Goal: Contribute content: Contribute content

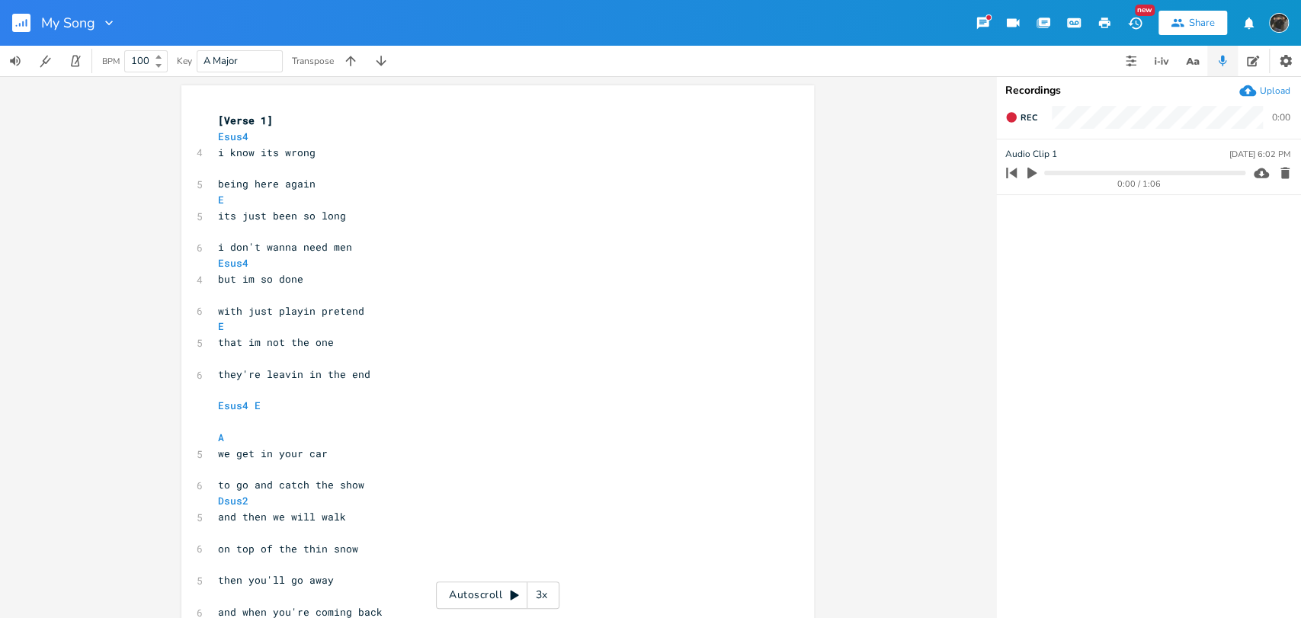
click at [1033, 170] on icon "button" at bounding box center [1032, 173] width 14 height 14
click at [1026, 174] on icon "button" at bounding box center [1032, 173] width 12 height 12
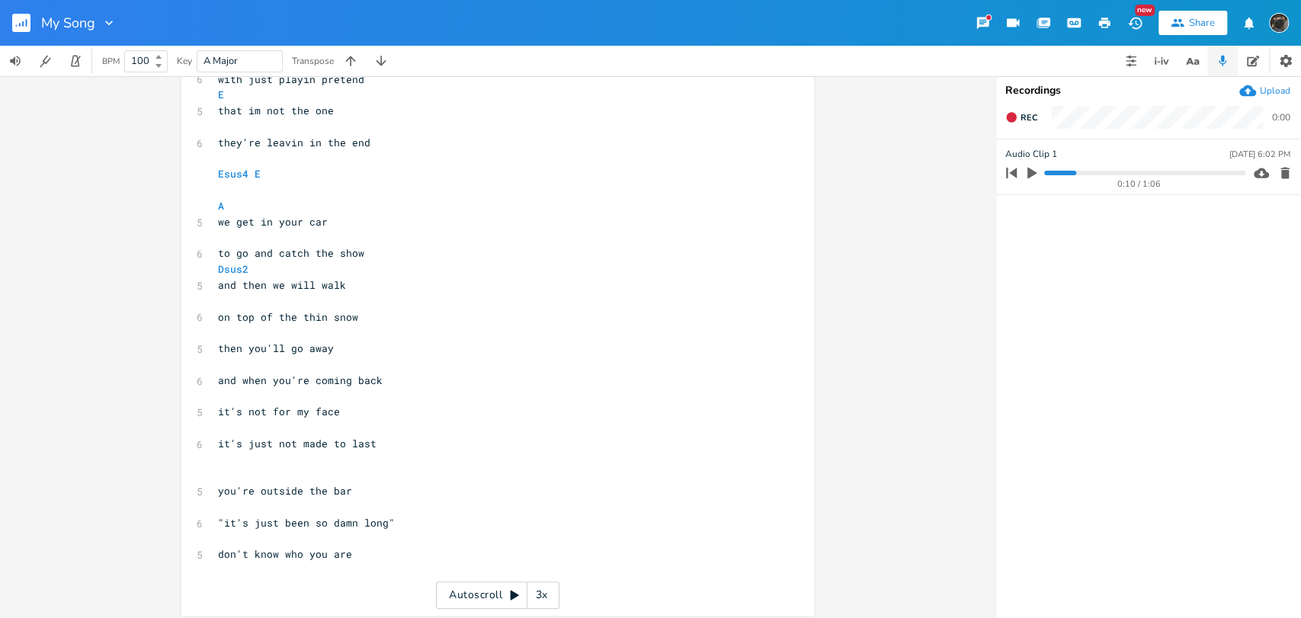
scroll to position [229, 0]
click at [229, 591] on pre at bounding box center [490, 589] width 550 height 16
type textarea "then i hear that song"
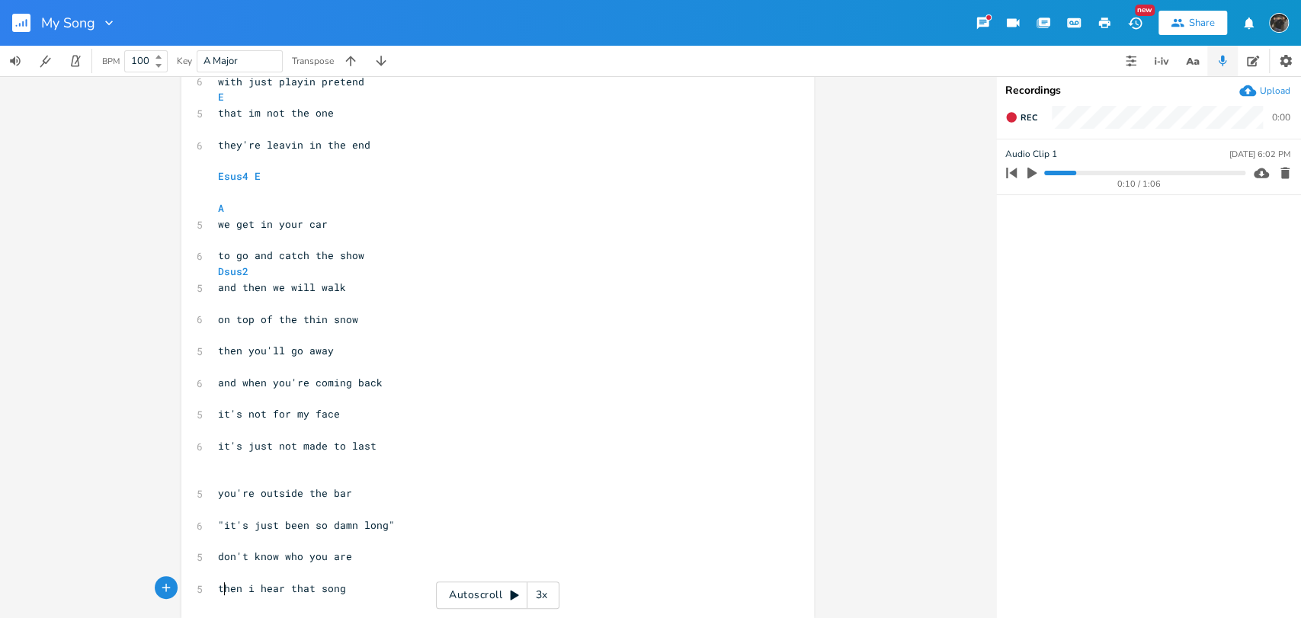
click at [218, 588] on span "then i hear that song" at bounding box center [282, 589] width 128 height 14
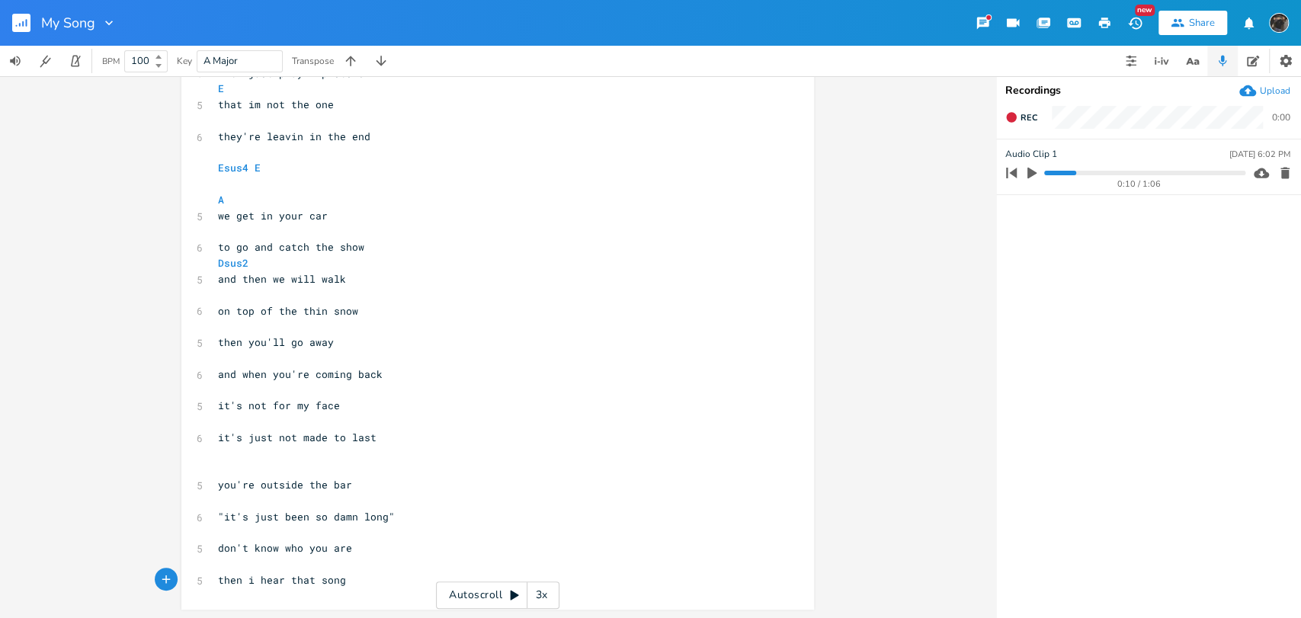
scroll to position [238, 0]
click at [366, 583] on pre "then i hear that song" at bounding box center [490, 580] width 550 height 16
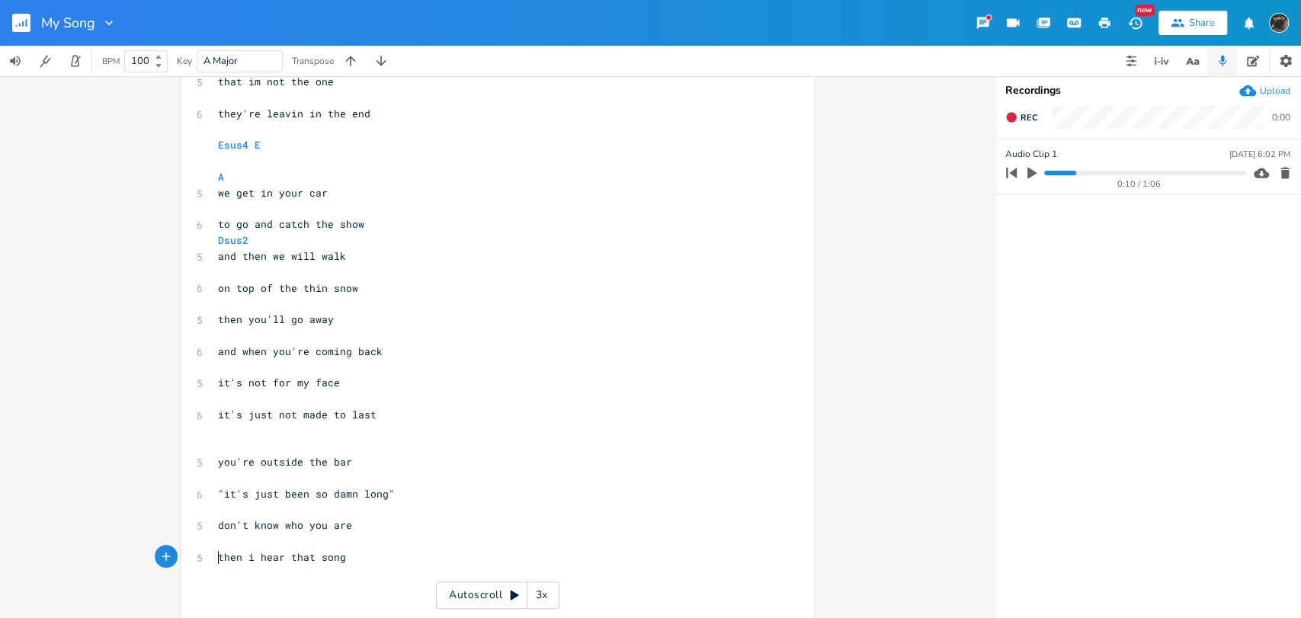
click at [215, 560] on pre "then i hear that song" at bounding box center [490, 558] width 550 height 16
type textarea "and"
click at [220, 587] on pre "​" at bounding box center [490, 590] width 550 height 16
type textarea "a"
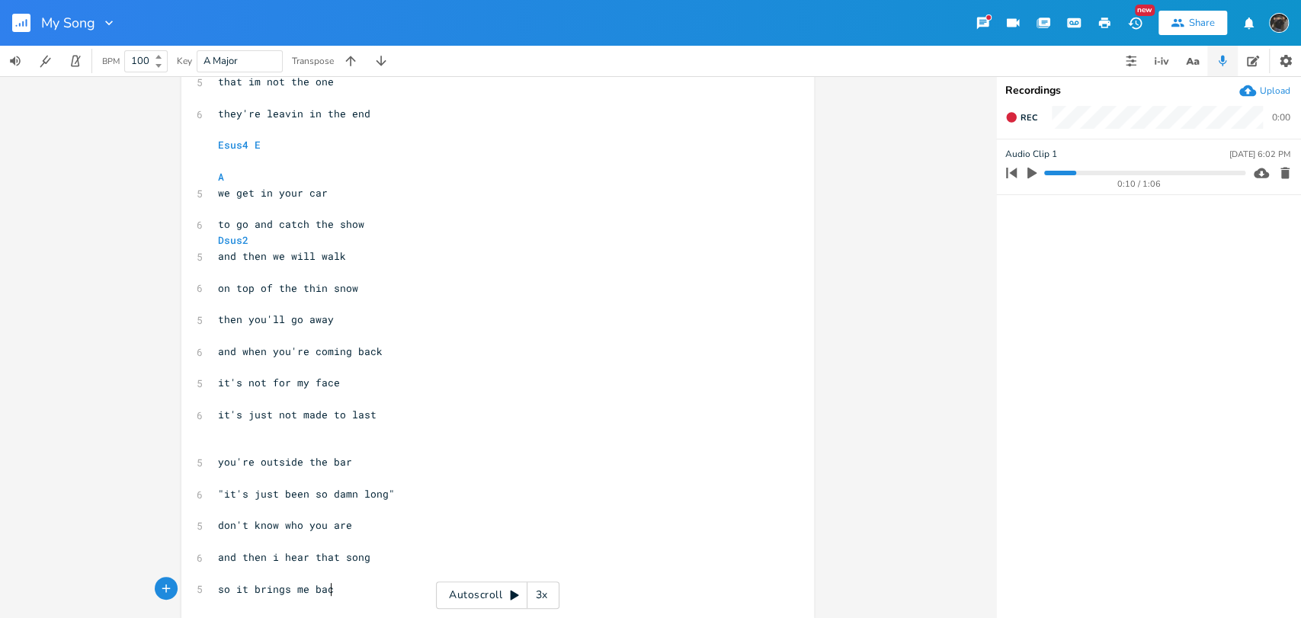
scroll to position [0, 90]
type textarea "so it brings me back"
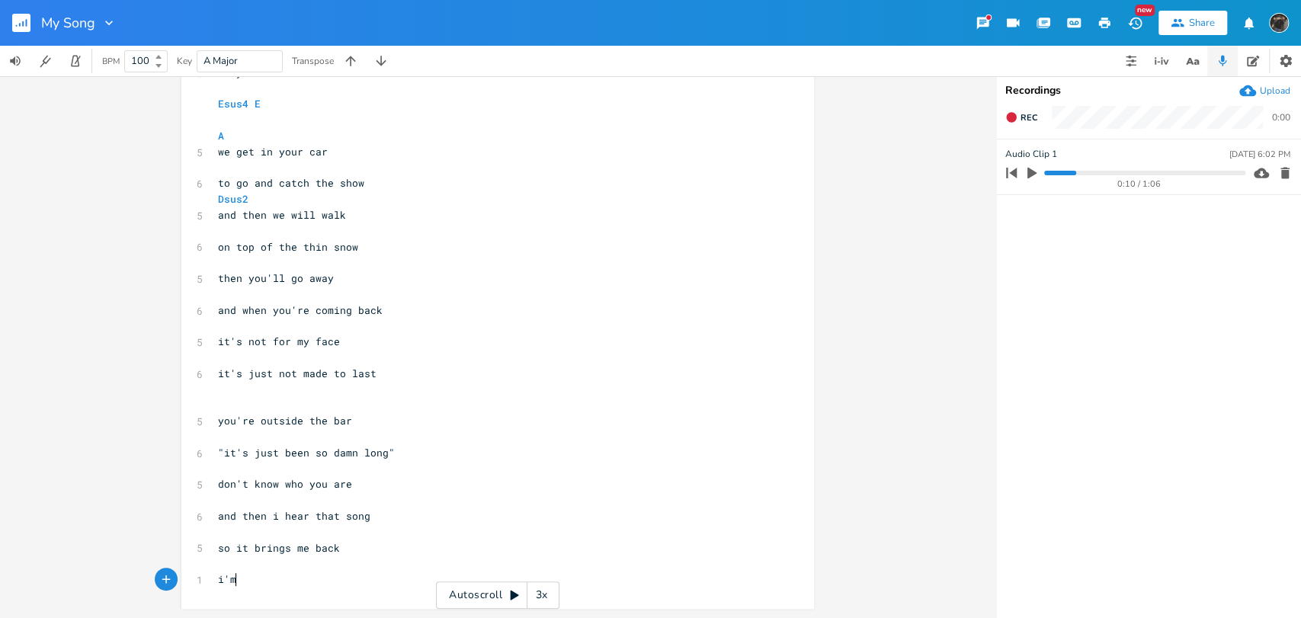
scroll to position [0, 14]
type textarea "i'm tracing on your hip"
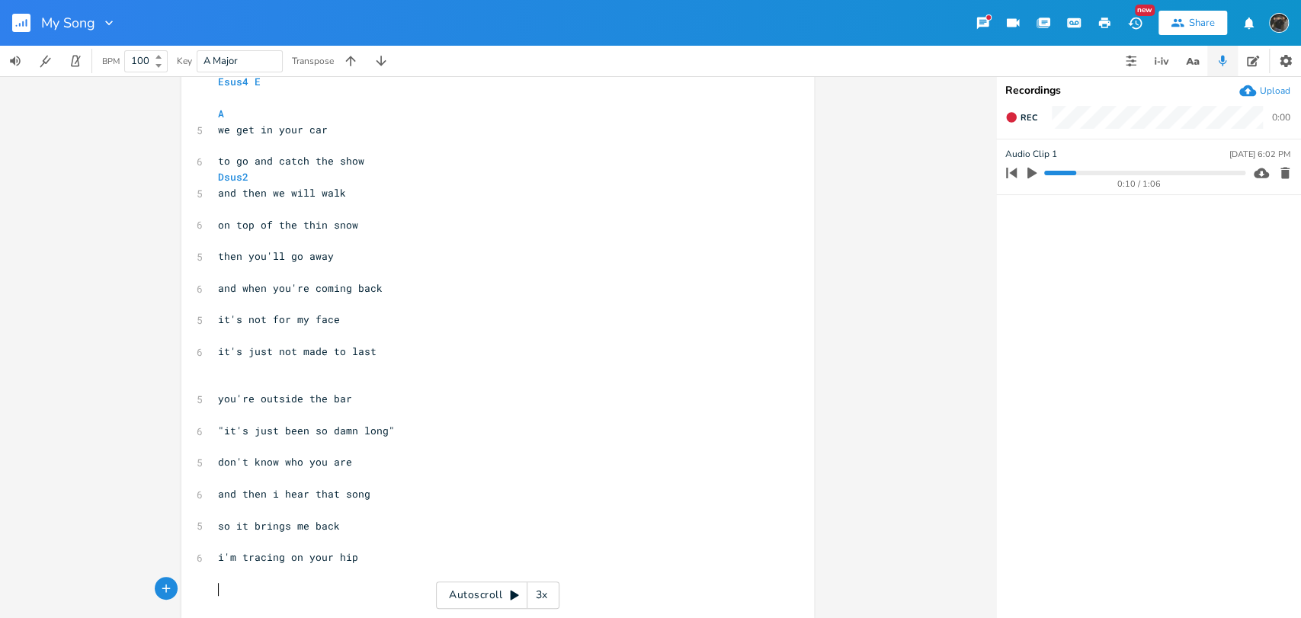
scroll to position [334, 0]
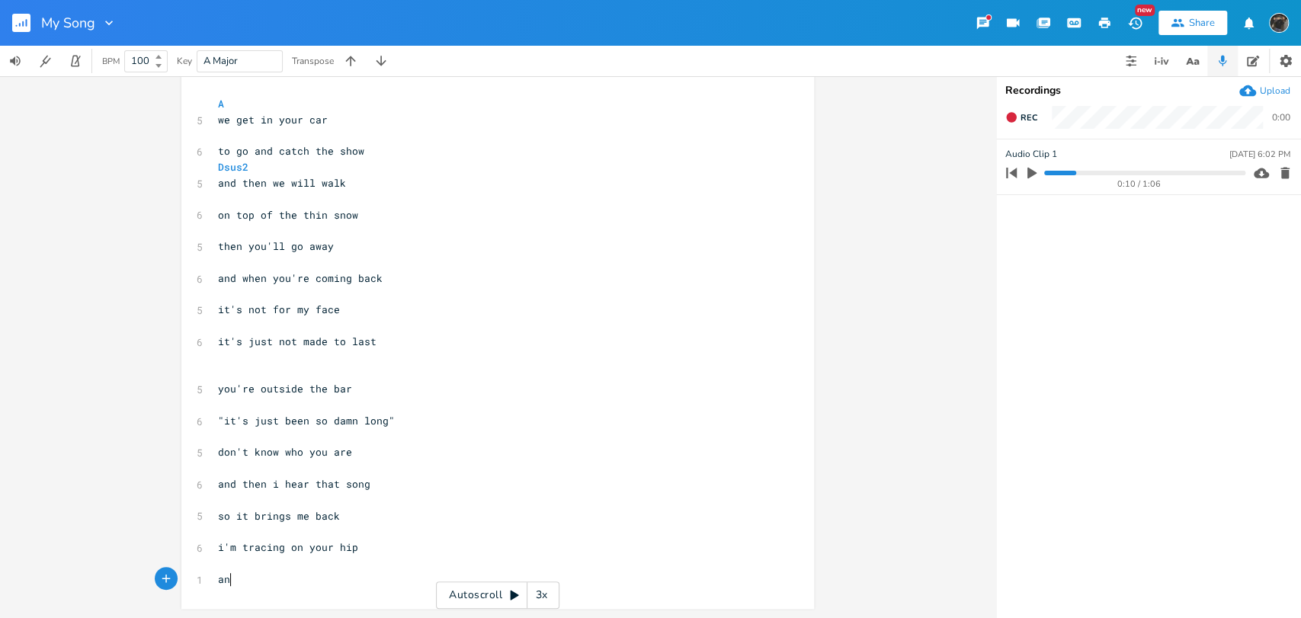
type textarea "and"
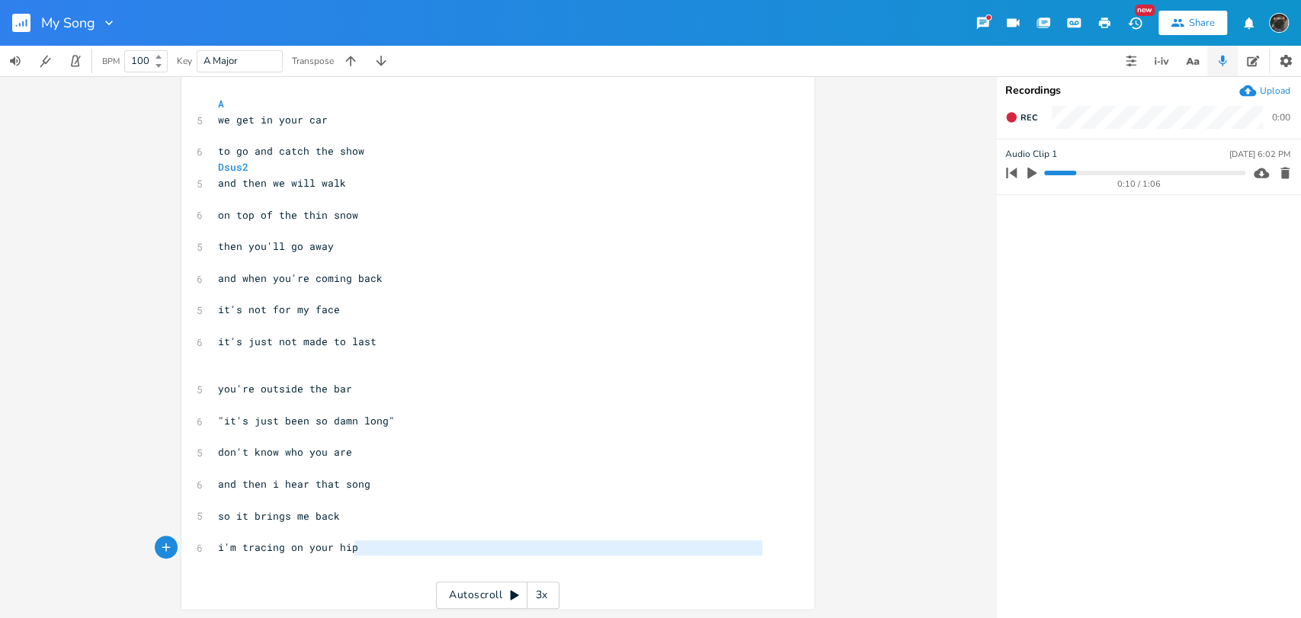
type textarea "ip"
drag, startPoint x: 363, startPoint y: 556, endPoint x: 336, endPoint y: 553, distance: 27.0
click at [336, 553] on div "[Verse 1] Esus4 4 i know its wrong ​ 5 being here again E 5 its just been so lo…" at bounding box center [490, 183] width 550 height 809
click at [335, 550] on span "i'm tracing on your hip" at bounding box center [288, 547] width 140 height 14
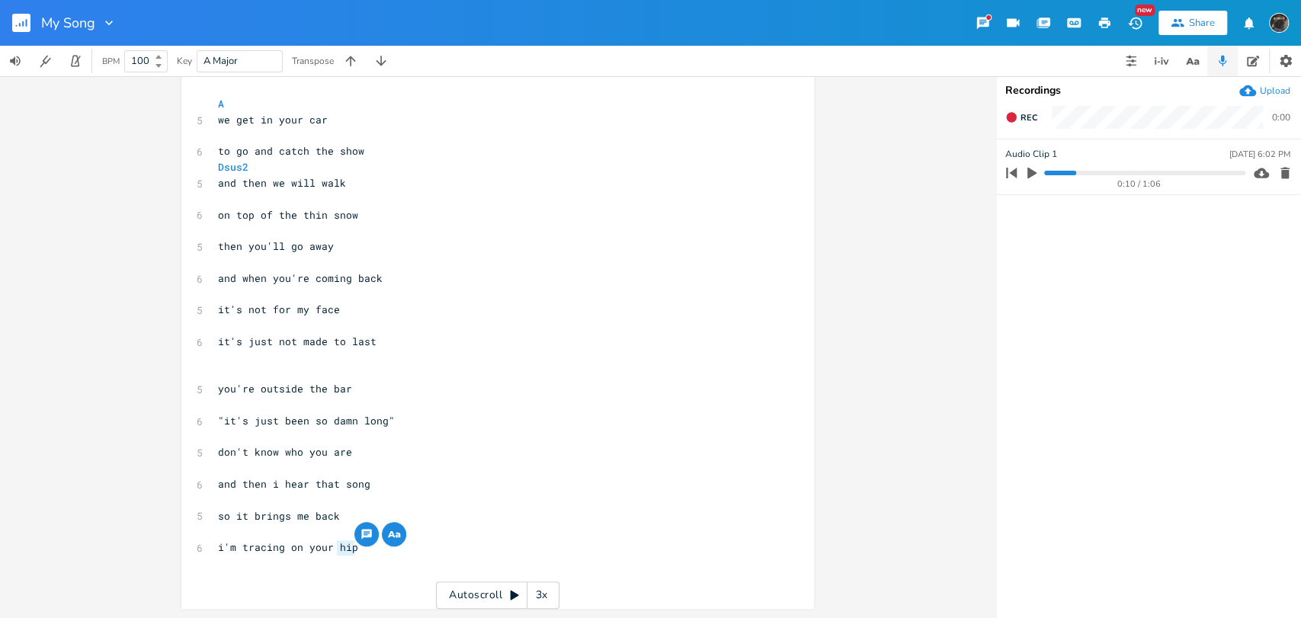
drag, startPoint x: 331, startPoint y: 550, endPoint x: 351, endPoint y: 550, distance: 19.8
click at [351, 550] on pre "i'm tracing on your hip" at bounding box center [490, 548] width 550 height 16
type textarea "thin"
click at [335, 590] on div "x [Verse 1] Esus4 4 i know its wrong ​ 5 being here again E 5 its just been so …" at bounding box center [490, 183] width 550 height 815
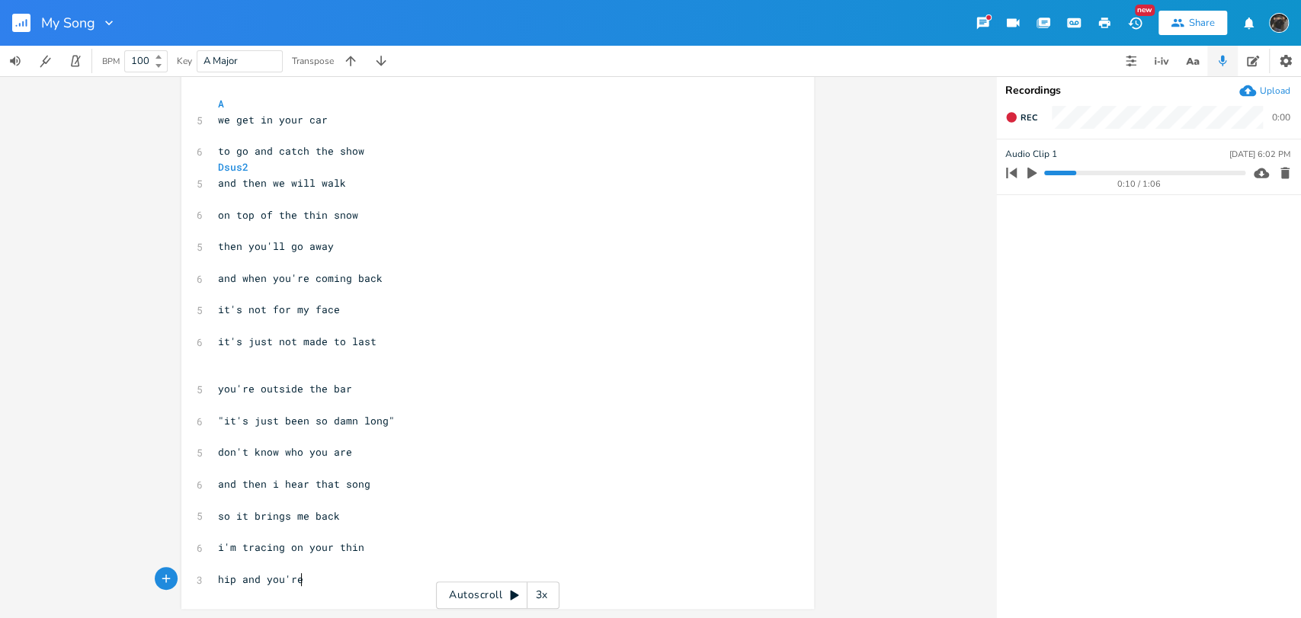
scroll to position [0, 63]
type textarea "hip and you're"
type textarea "r hand on my kneecap"
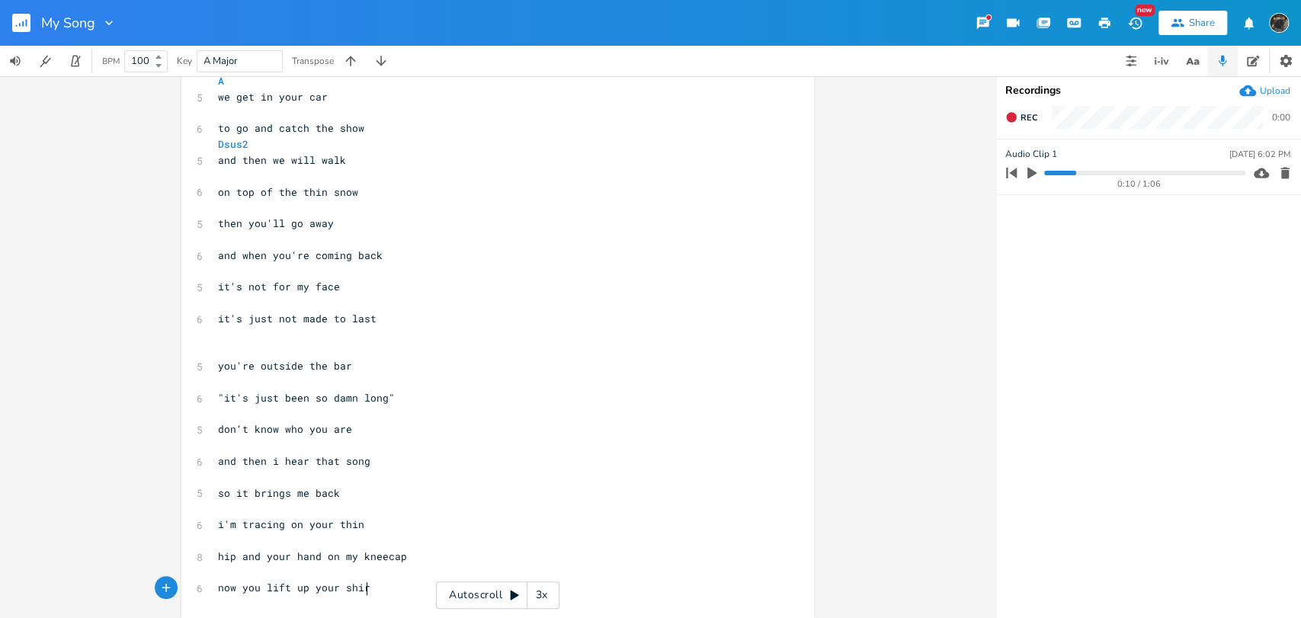
scroll to position [0, 112]
type textarea "now you lift up your shirt and its still on your skin"
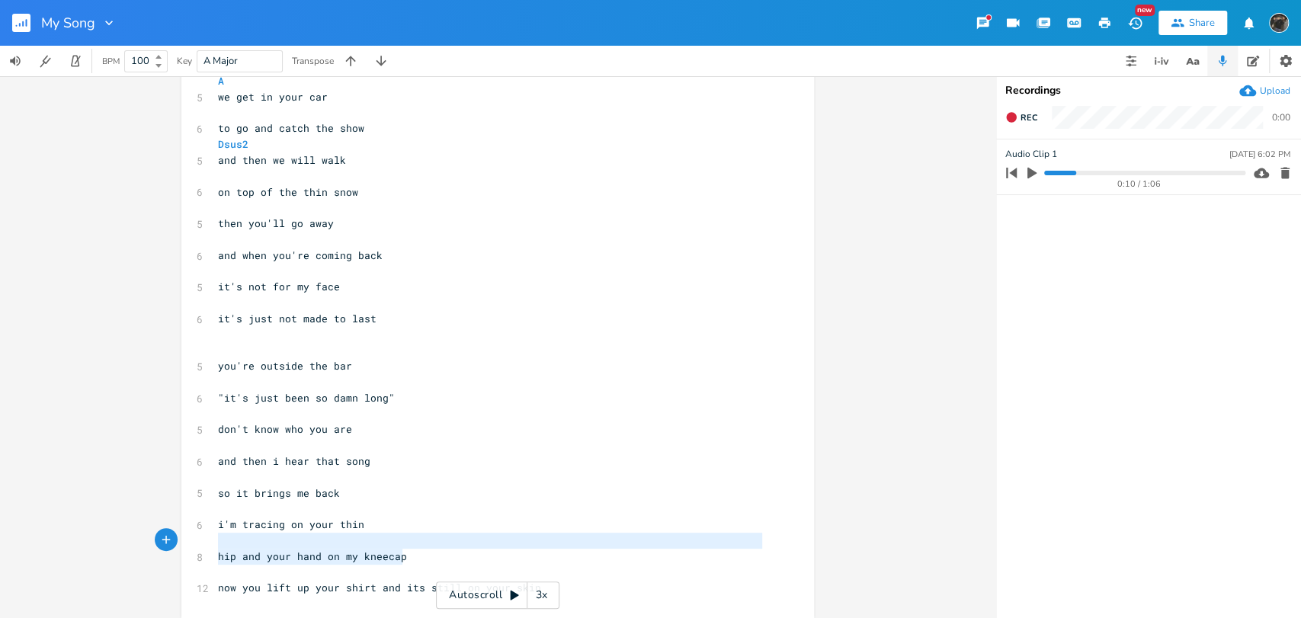
type textarea "and your hand on my kneecap"
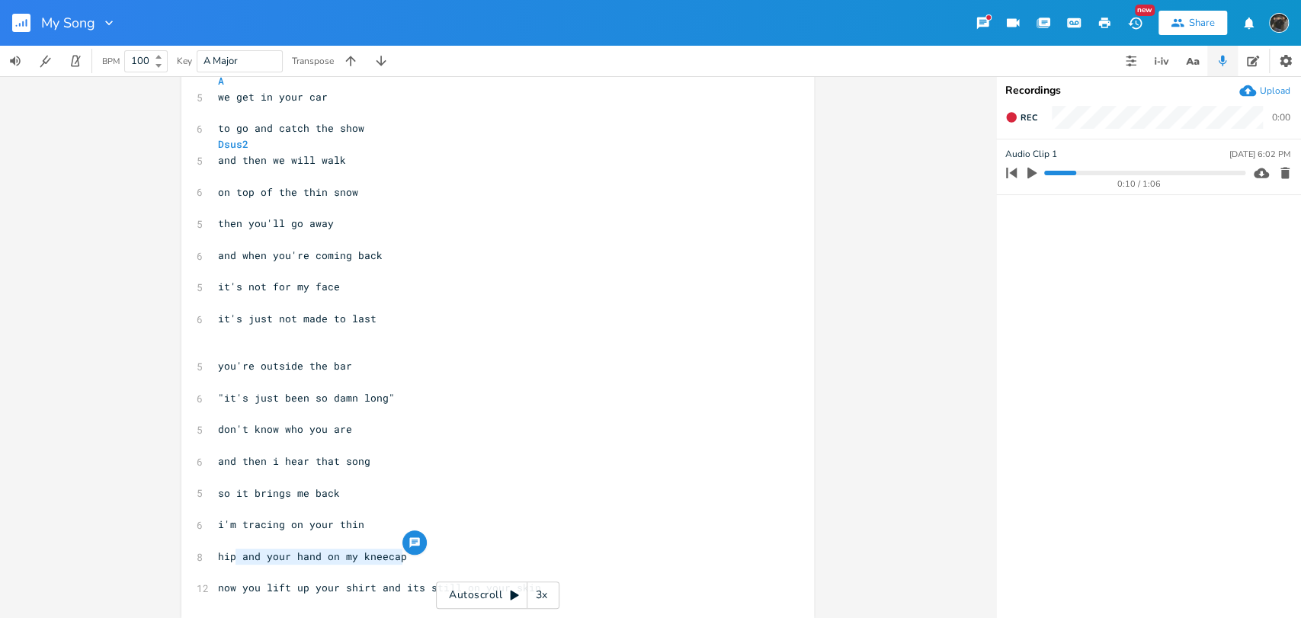
drag, startPoint x: 422, startPoint y: 563, endPoint x: 234, endPoint y: 557, distance: 188.4
click at [234, 557] on pre "hip and your hand on my kneecap" at bounding box center [490, 557] width 550 height 16
type textarea "and you touch my knee"
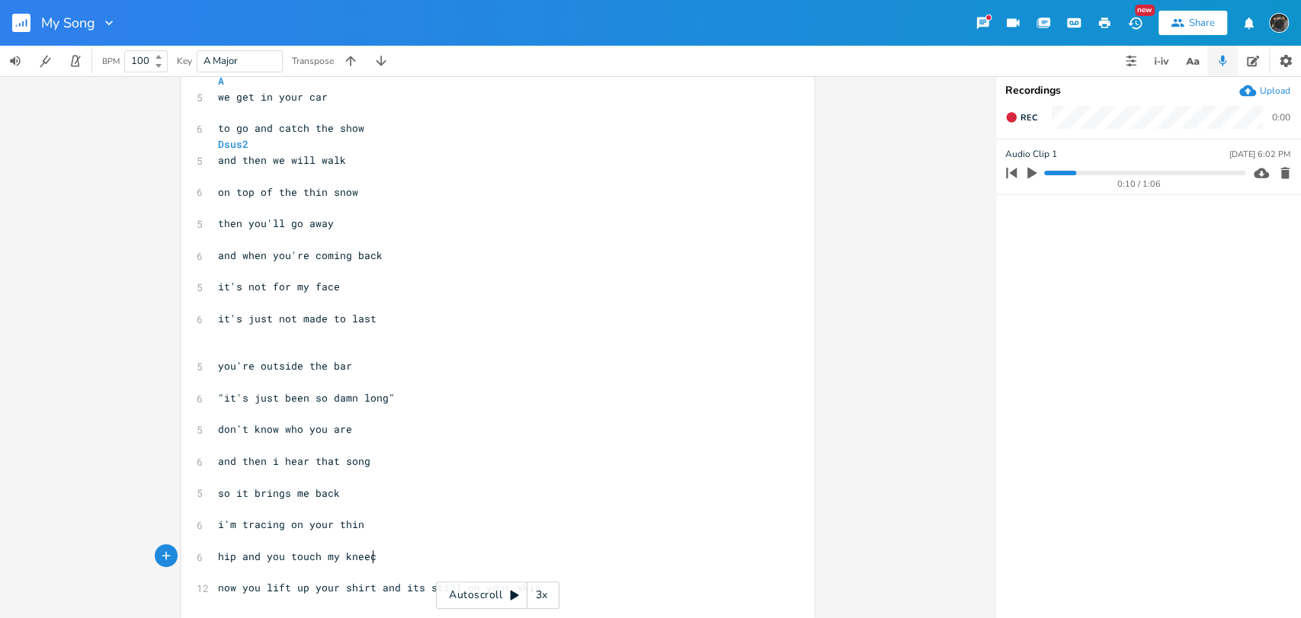
type textarea "cap"
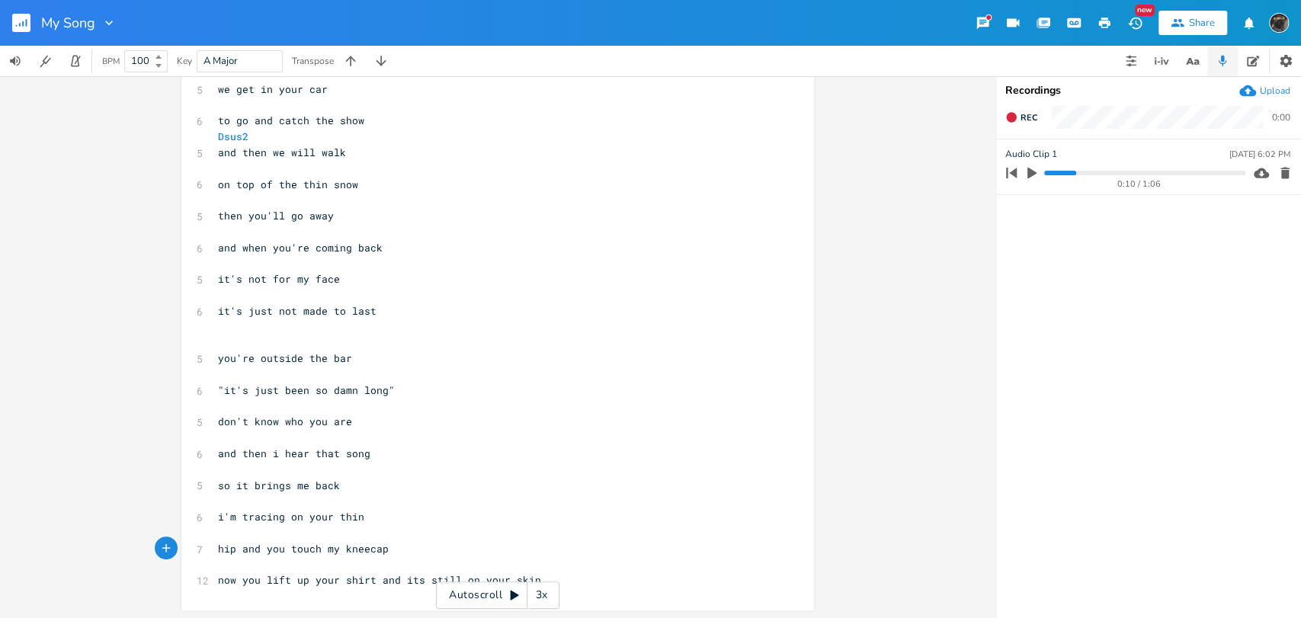
scroll to position [366, 0]
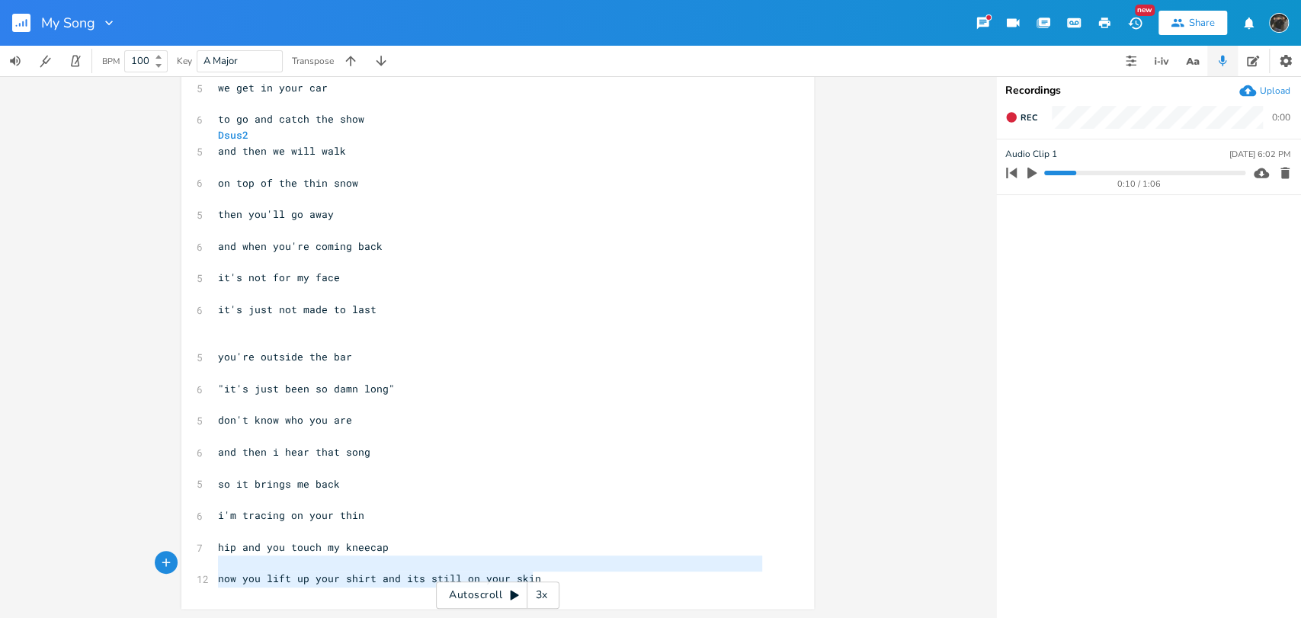
type textarea "now you lift up your shirt and its still on your skin"
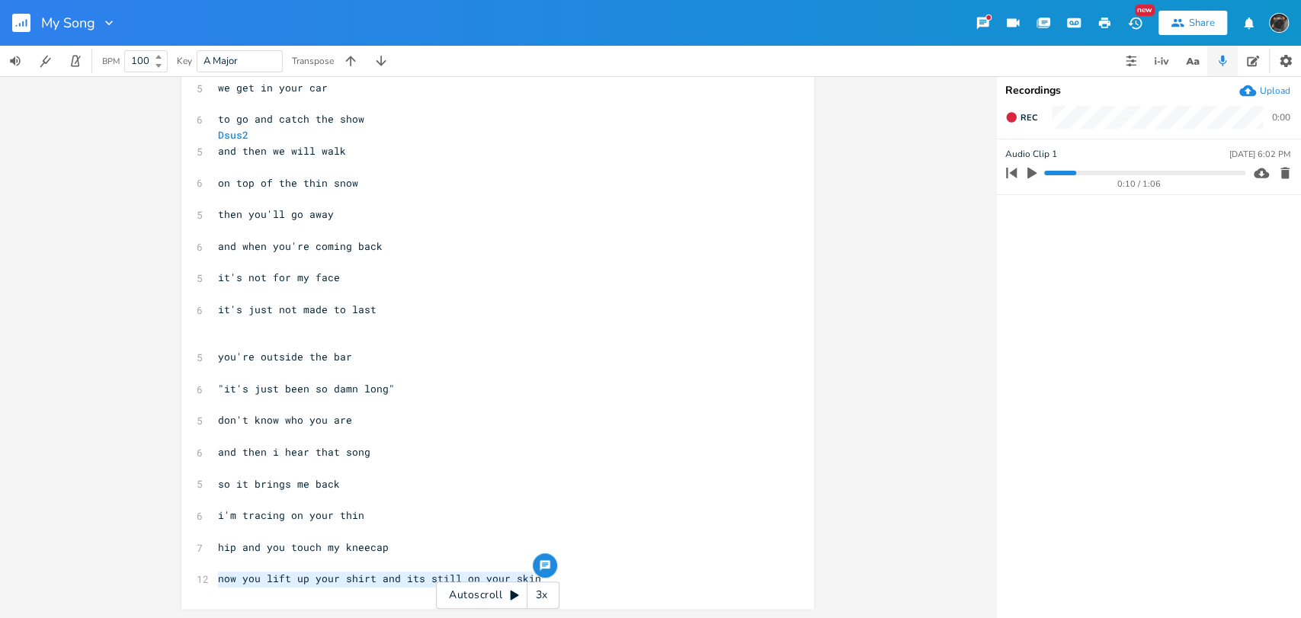
drag, startPoint x: 542, startPoint y: 579, endPoint x: 213, endPoint y: 584, distance: 328.6
click at [215, 584] on pre "now you lift up your shirt and its still on your skin" at bounding box center [490, 579] width 550 height 16
type textarea "you show me it's still on your skin"
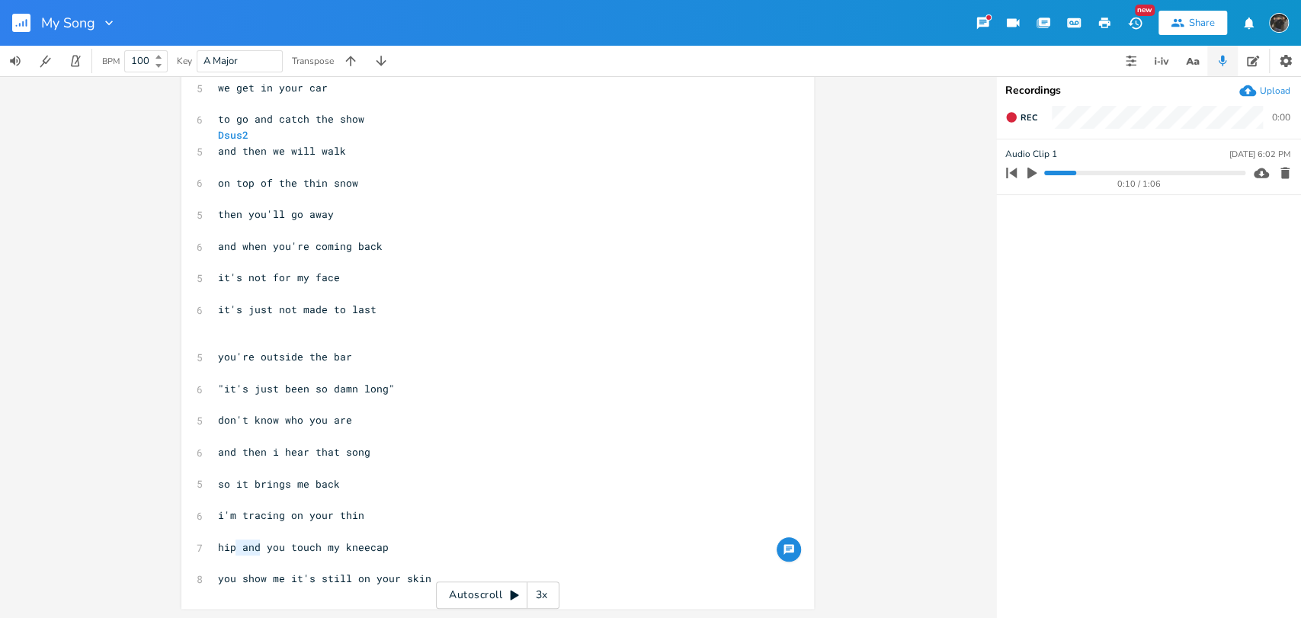
drag, startPoint x: 257, startPoint y: 545, endPoint x: 231, endPoint y: 555, distance: 27.7
click at [231, 555] on div "[Verse 1] Esus4 4 i know its wrong ​ 5 being here again E 5 its just been so lo…" at bounding box center [490, 167] width 550 height 840
type textarea ","
click at [424, 575] on pre "you show me it's still on your skin" at bounding box center [490, 579] width 550 height 16
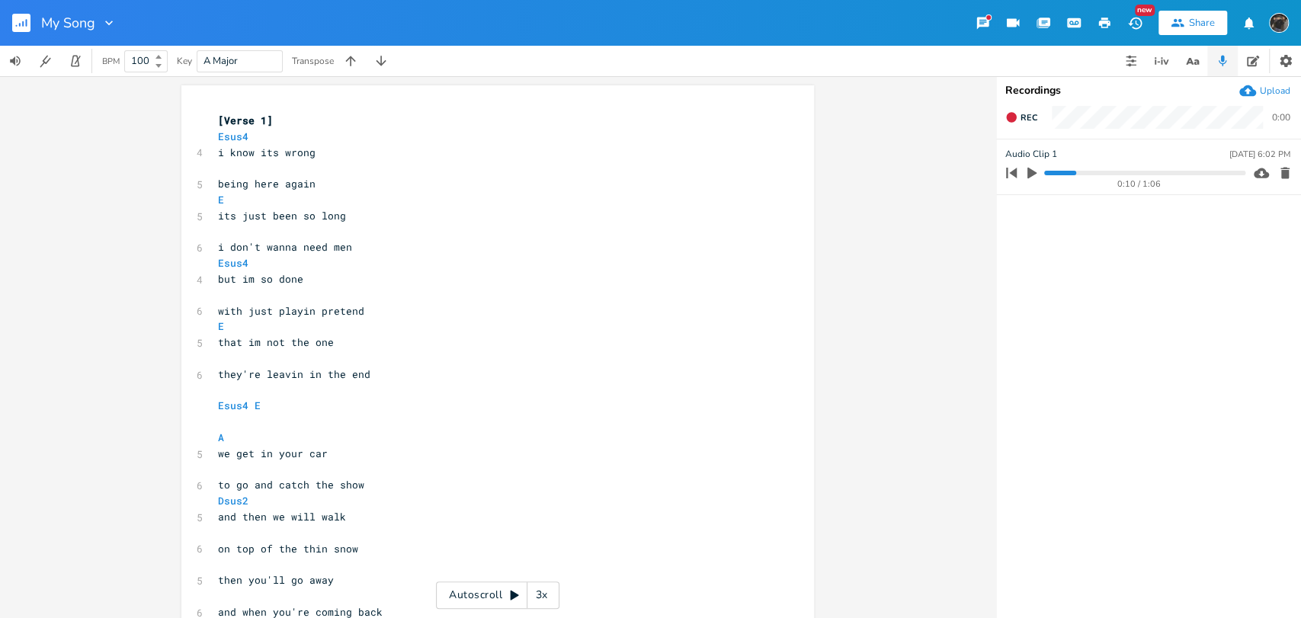
scroll to position [396, 0]
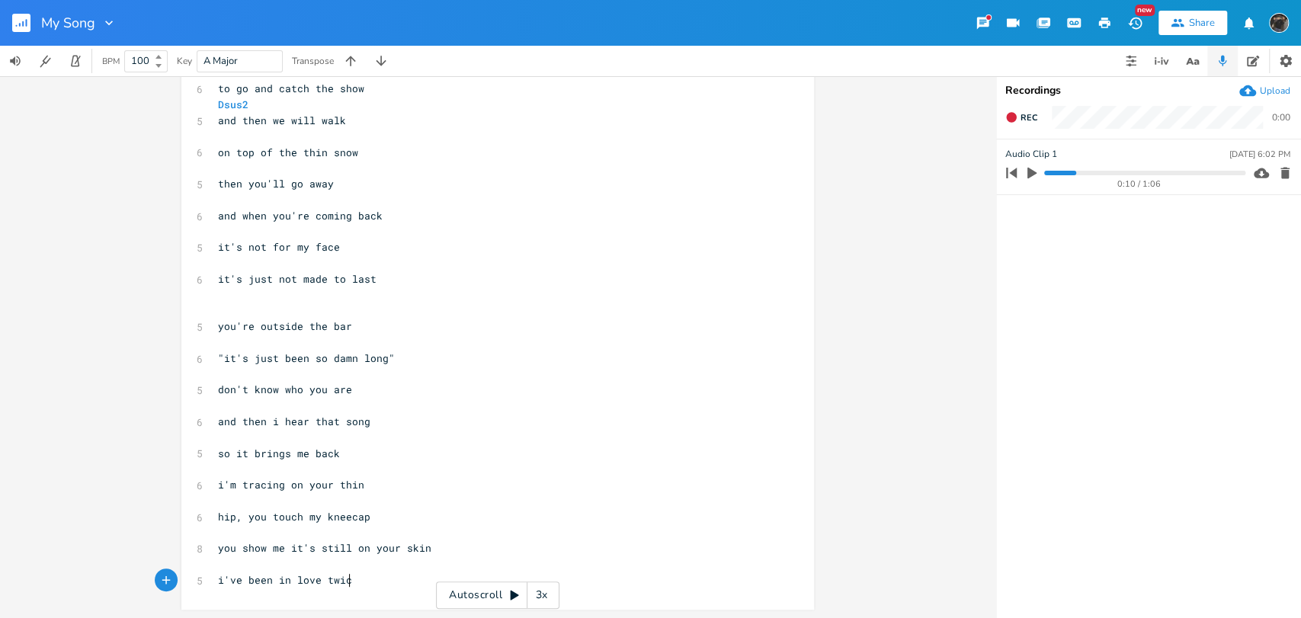
type textarea "i've been in love twice"
click at [470, 546] on pre "you show me it's still on your skin" at bounding box center [490, 548] width 550 height 16
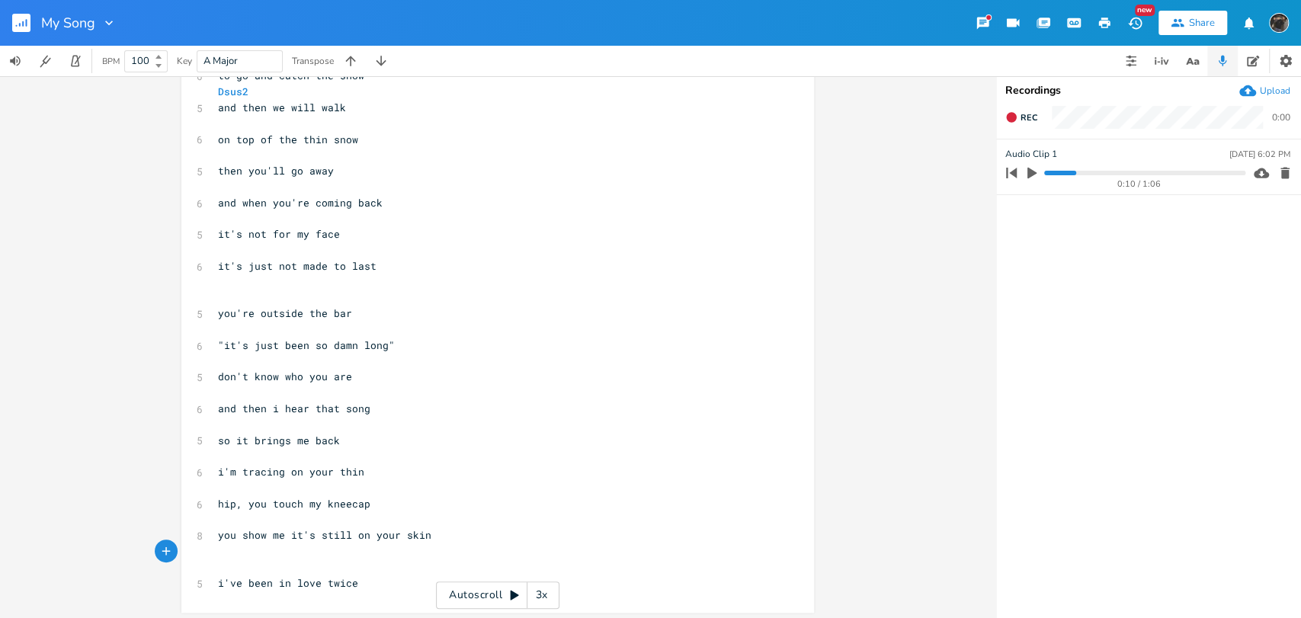
scroll to position [413, 0]
click at [383, 586] on pre "i've been in love twice" at bounding box center [490, 580] width 550 height 16
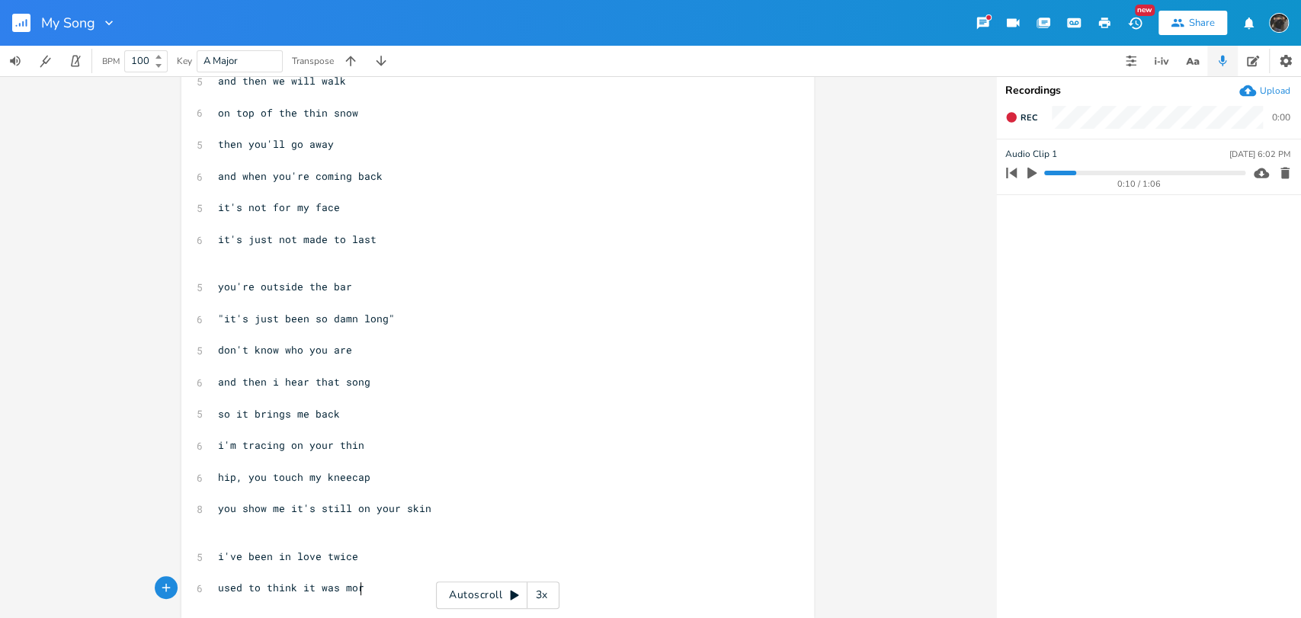
type textarea "used to think it was more"
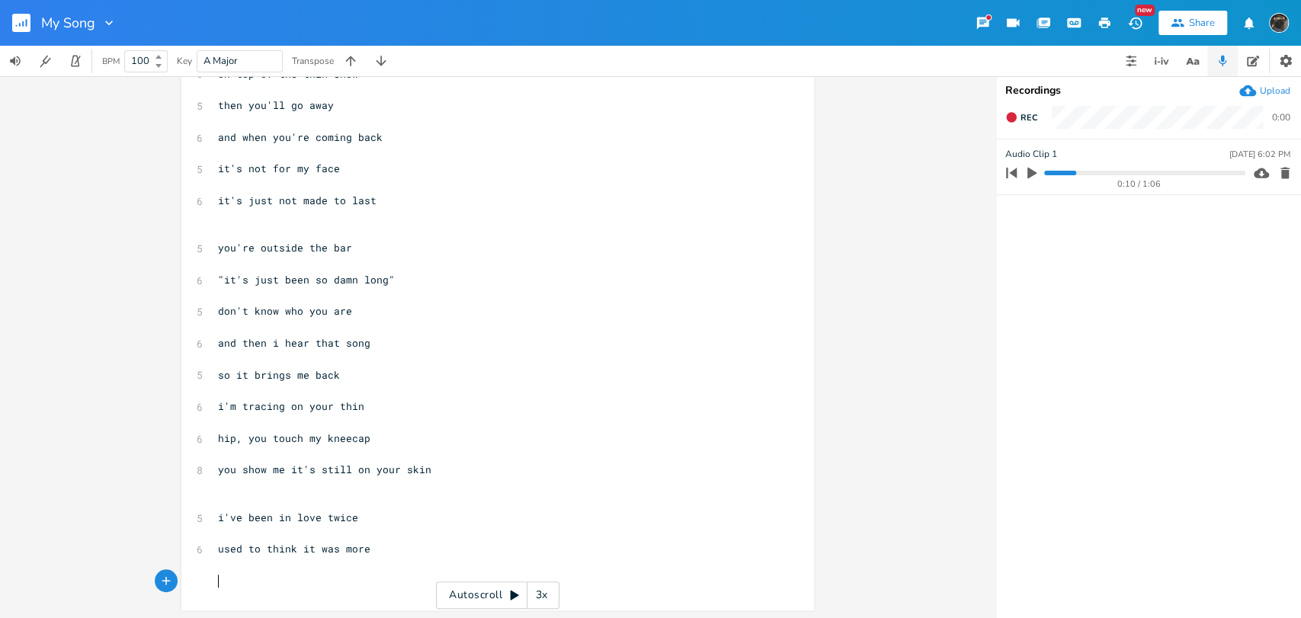
scroll to position [476, 0]
type textarea "i'm not afraid of heights"
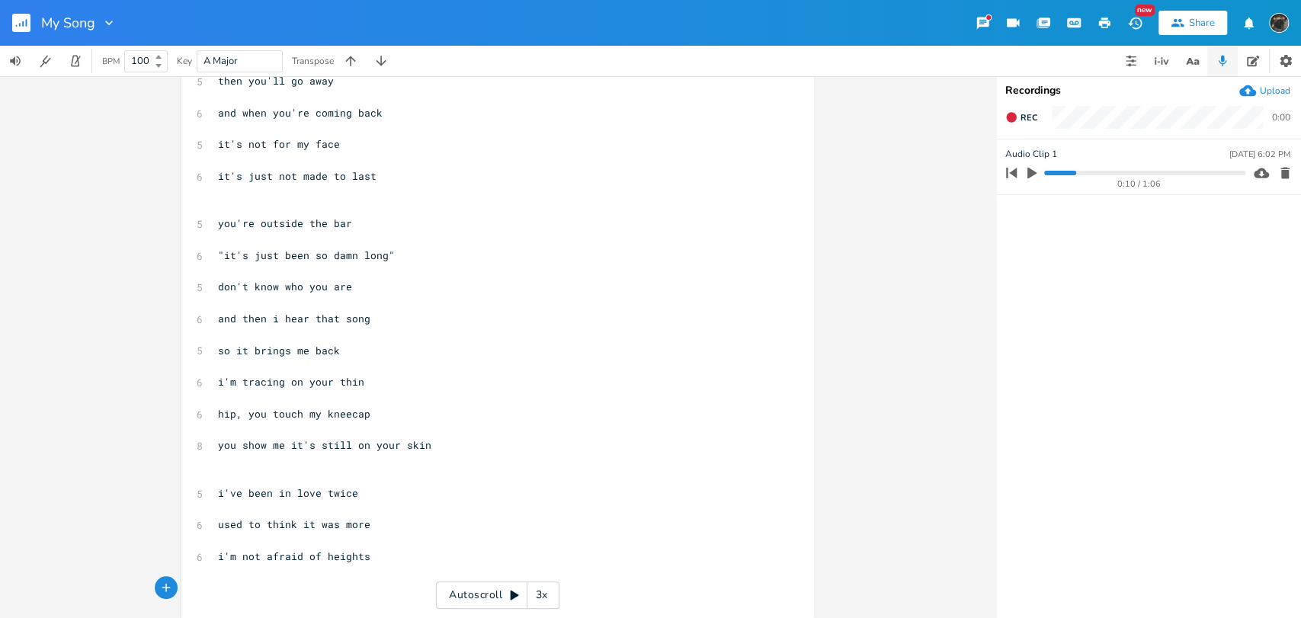
scroll to position [508, 0]
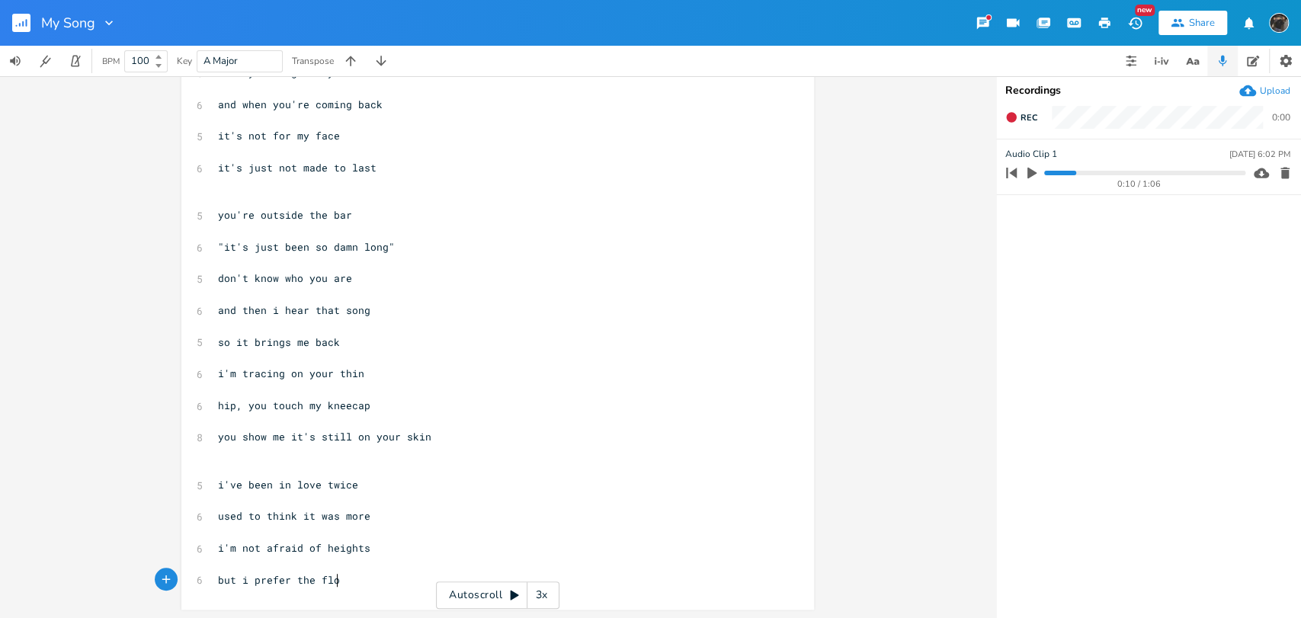
type textarea "but i prefer the floor"
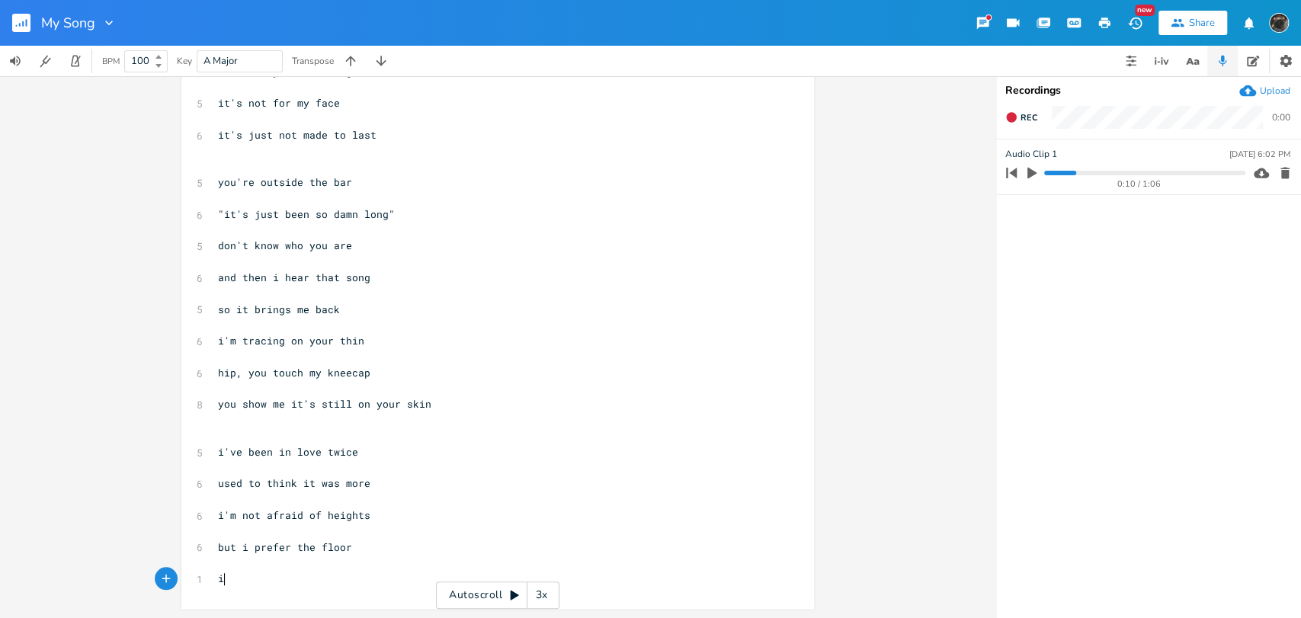
scroll to position [540, 0]
type textarea "i wear bracelets with spikes"
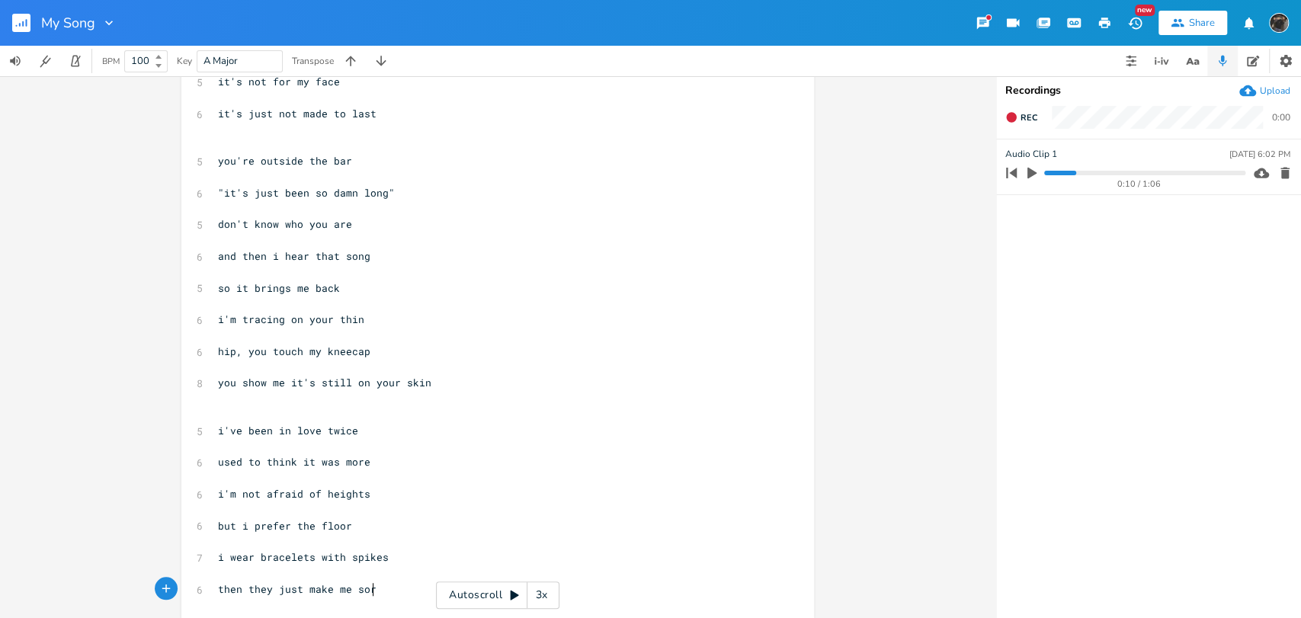
type textarea "then they just make me sore"
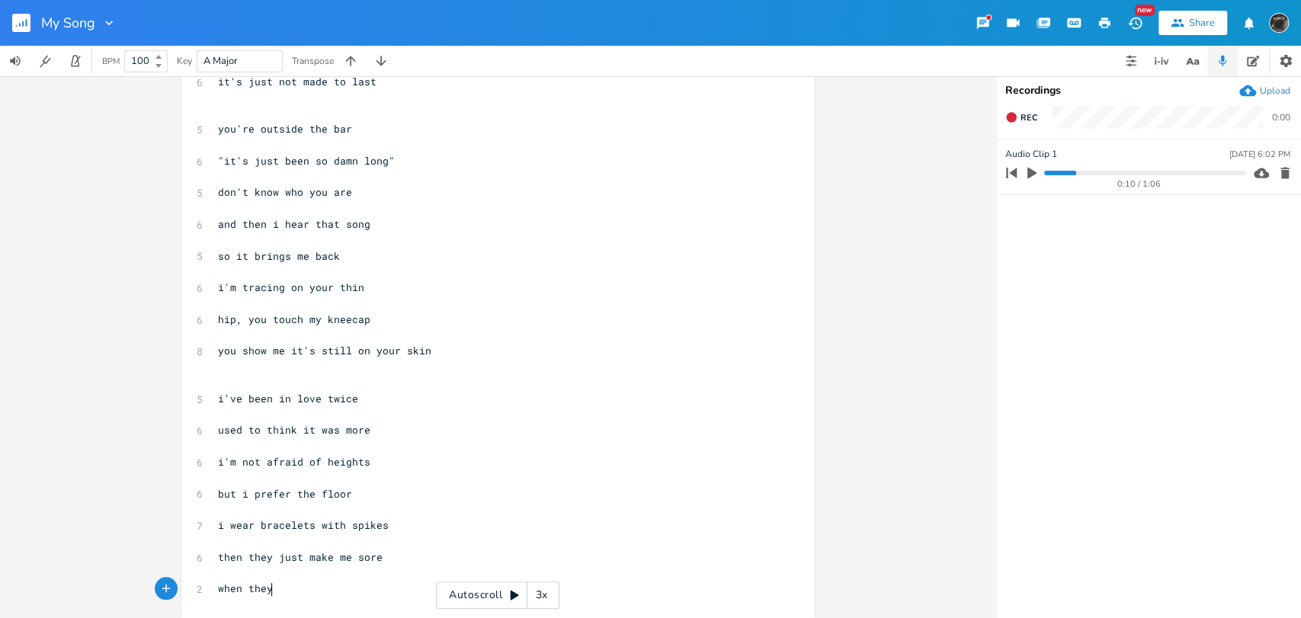
type textarea "when they"
type textarea "they always hit my thighs"
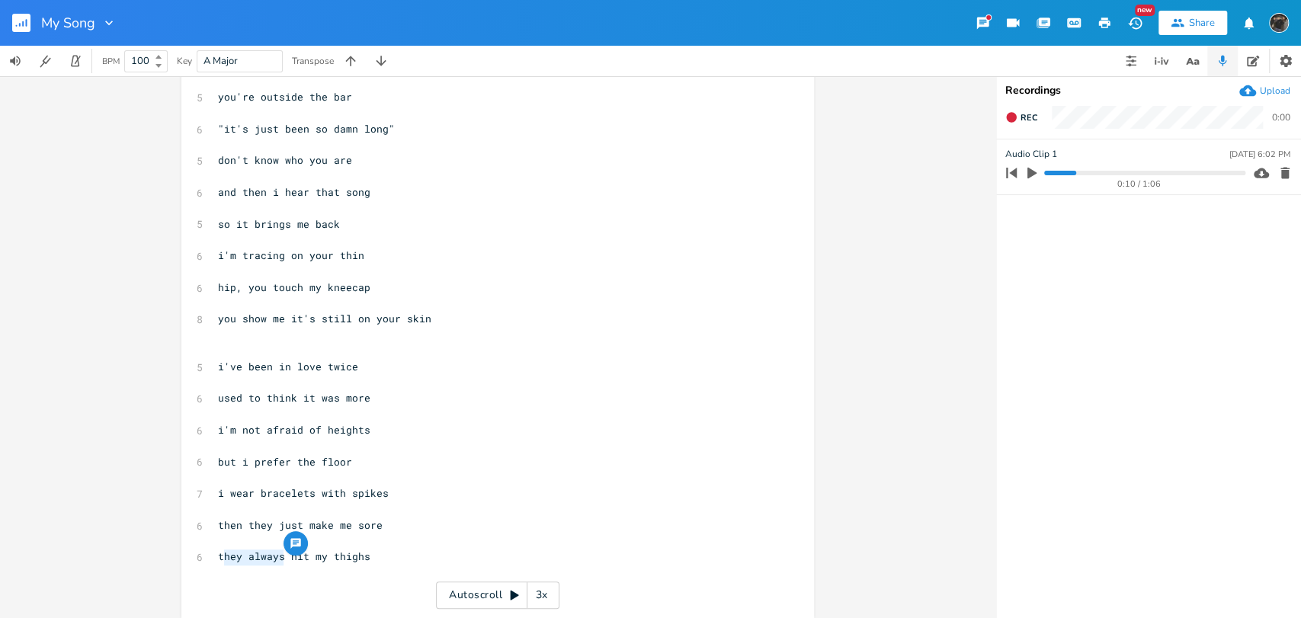
drag, startPoint x: 280, startPoint y: 553, endPoint x: 216, endPoint y: 554, distance: 64.0
click at [218, 554] on span "they always hit my thighs" at bounding box center [294, 557] width 152 height 14
type textarea "when they"
click at [277, 592] on pre "​" at bounding box center [490, 589] width 550 height 16
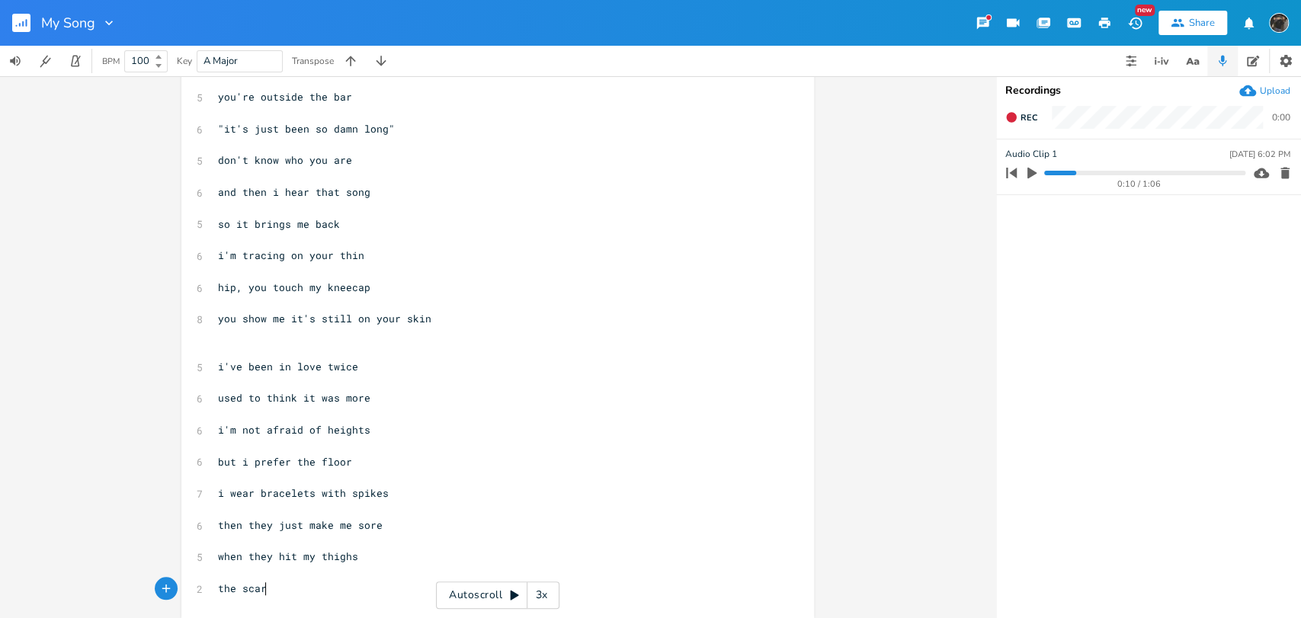
type textarea "the scare"
type textarea "s are my decor"
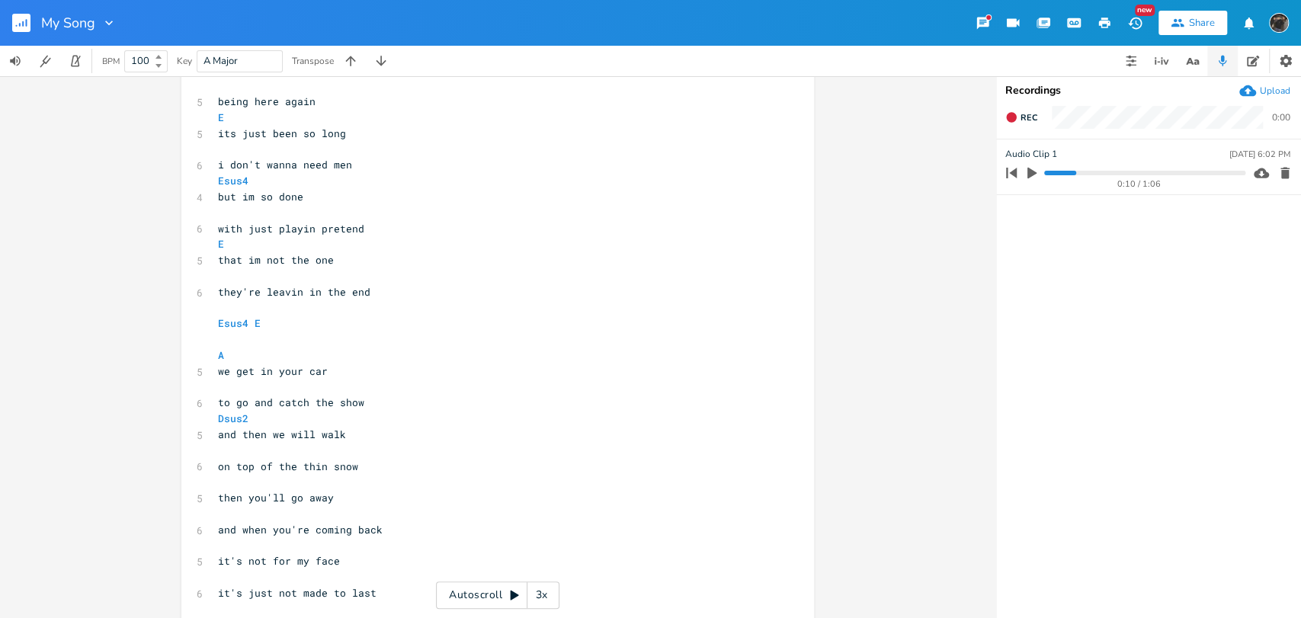
scroll to position [169, 0]
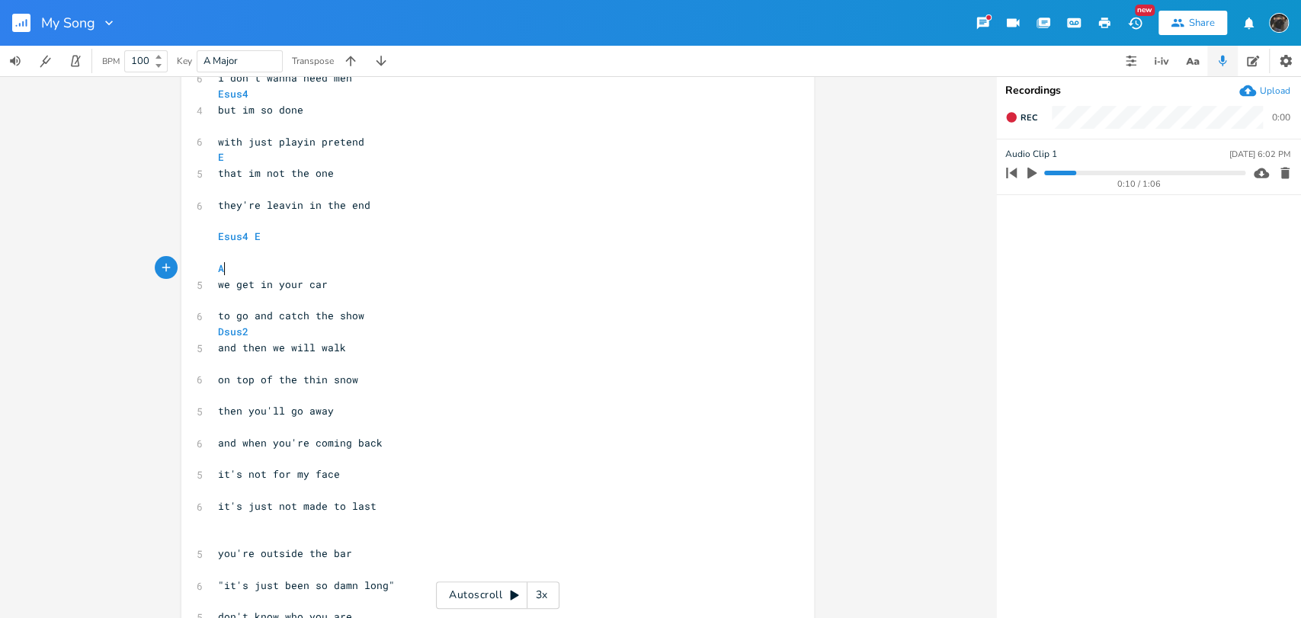
type textarea "A"
drag, startPoint x: 226, startPoint y: 265, endPoint x: 200, endPoint y: 274, distance: 28.5
click at [200, 274] on div "A x [Verse 1] Esus4 4 i know its wrong ​ 5 being here again E 5 its just been s…" at bounding box center [497, 495] width 633 height 1159
click at [262, 391] on pre "​" at bounding box center [490, 395] width 550 height 16
click at [277, 492] on pre "​" at bounding box center [490, 491] width 550 height 16
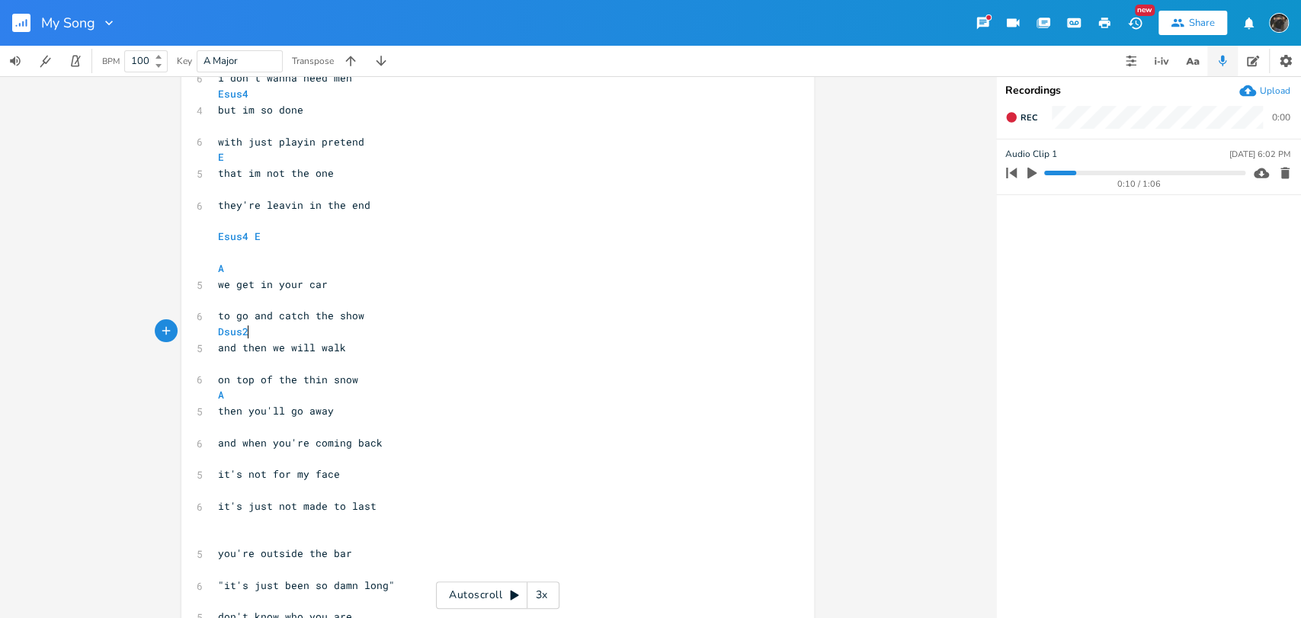
type textarea "Dsus2"
drag, startPoint x: 254, startPoint y: 334, endPoint x: 204, endPoint y: 335, distance: 50.3
click at [204, 335] on div "Dsus2 x [Verse 1] Esus4 4 i know its wrong ​ 5 being here again E 5 its just be…" at bounding box center [497, 495] width 633 height 1159
click at [284, 453] on pre "​" at bounding box center [490, 459] width 550 height 16
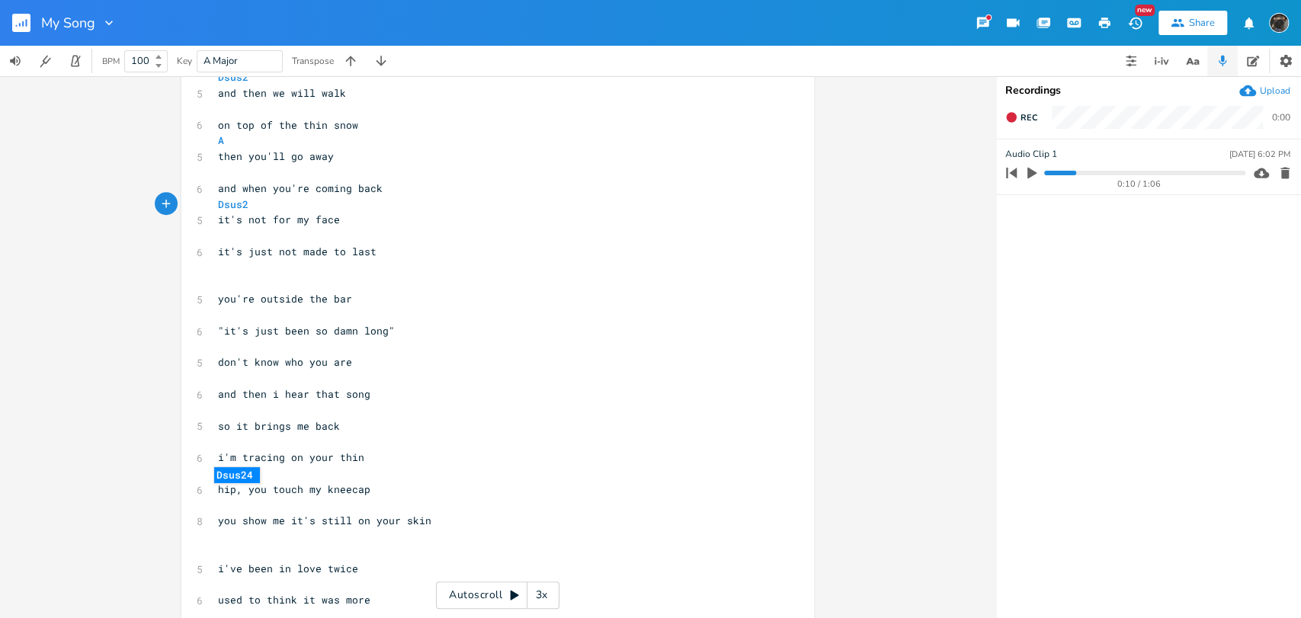
scroll to position [634, 0]
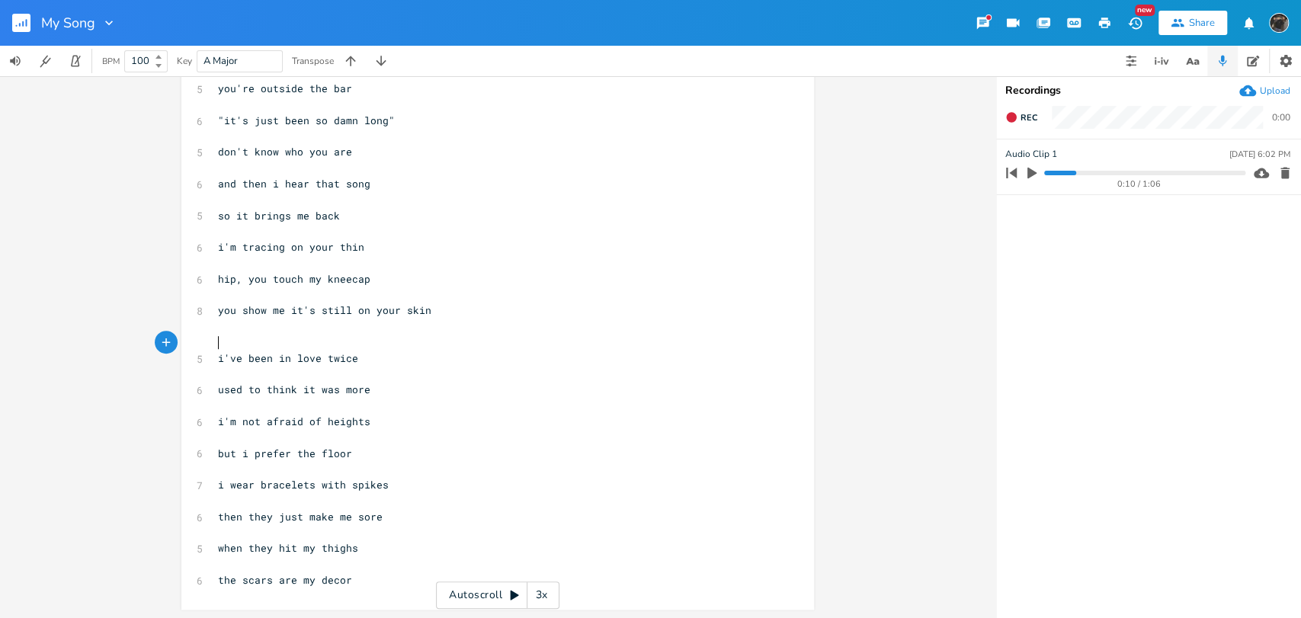
click at [293, 351] on pre "i've been in love twice" at bounding box center [490, 359] width 550 height 16
type textarea "A"
click at [293, 406] on pre "​" at bounding box center [490, 406] width 550 height 16
paste textarea "A"
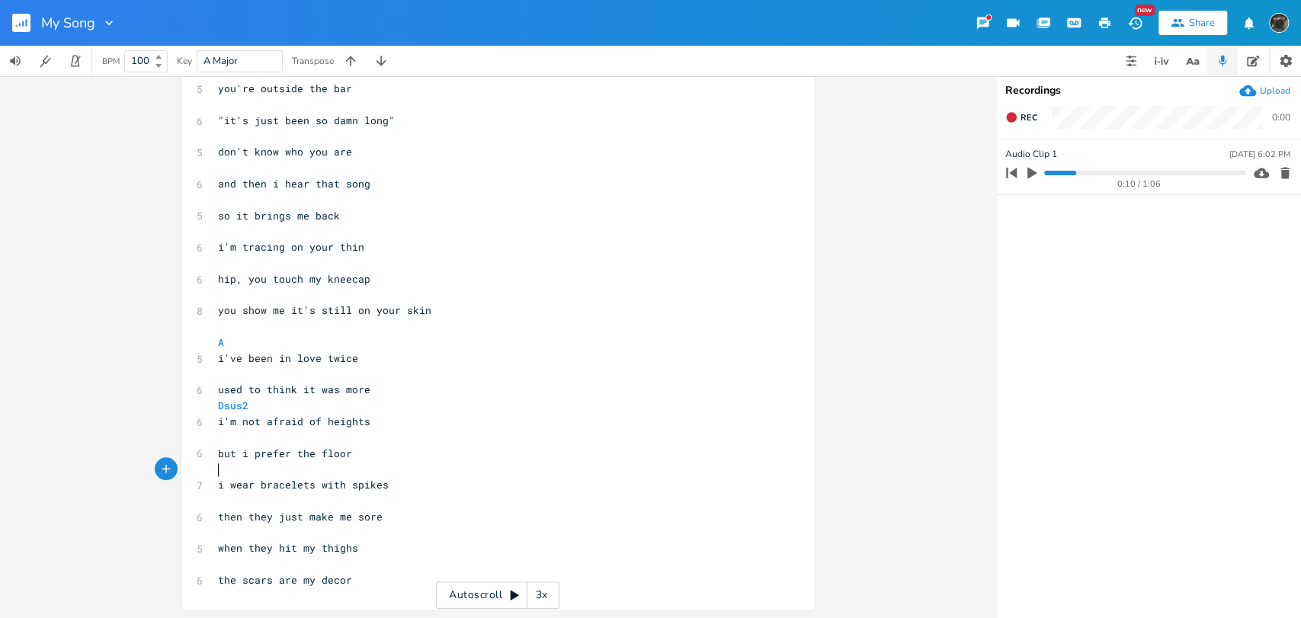
click at [293, 477] on pre "i wear bracelets with spikes" at bounding box center [490, 485] width 550 height 16
type textarea "A"
click at [299, 534] on pre "​" at bounding box center [490, 533] width 550 height 16
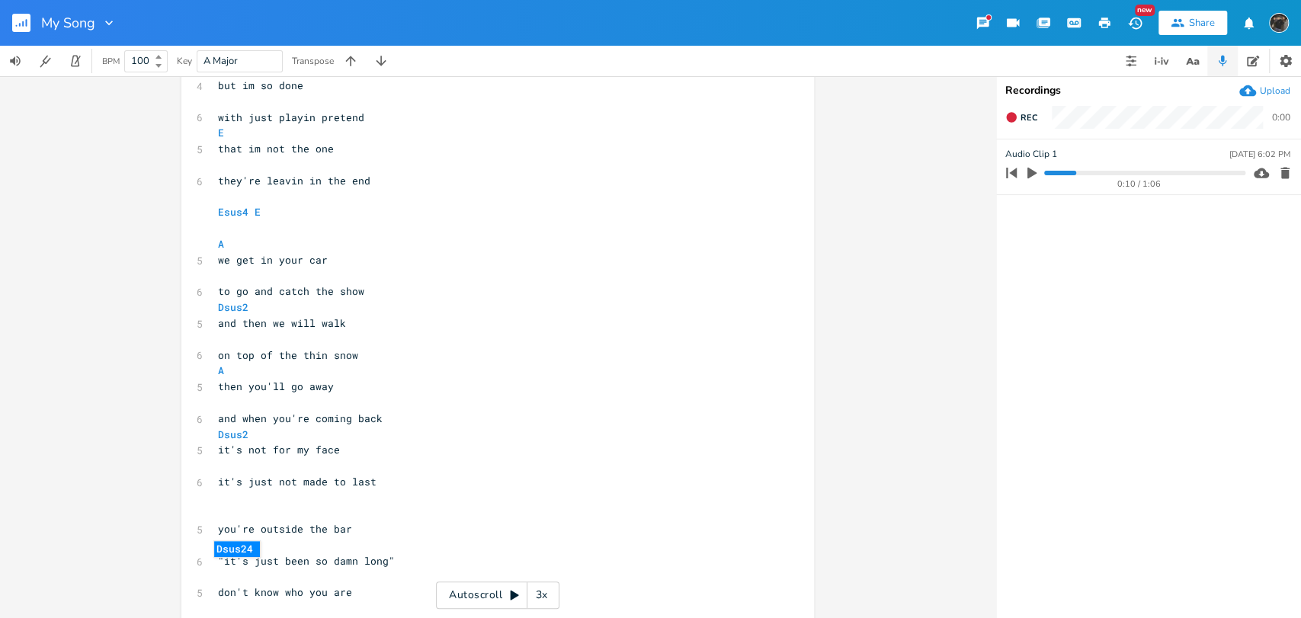
scroll to position [127, 0]
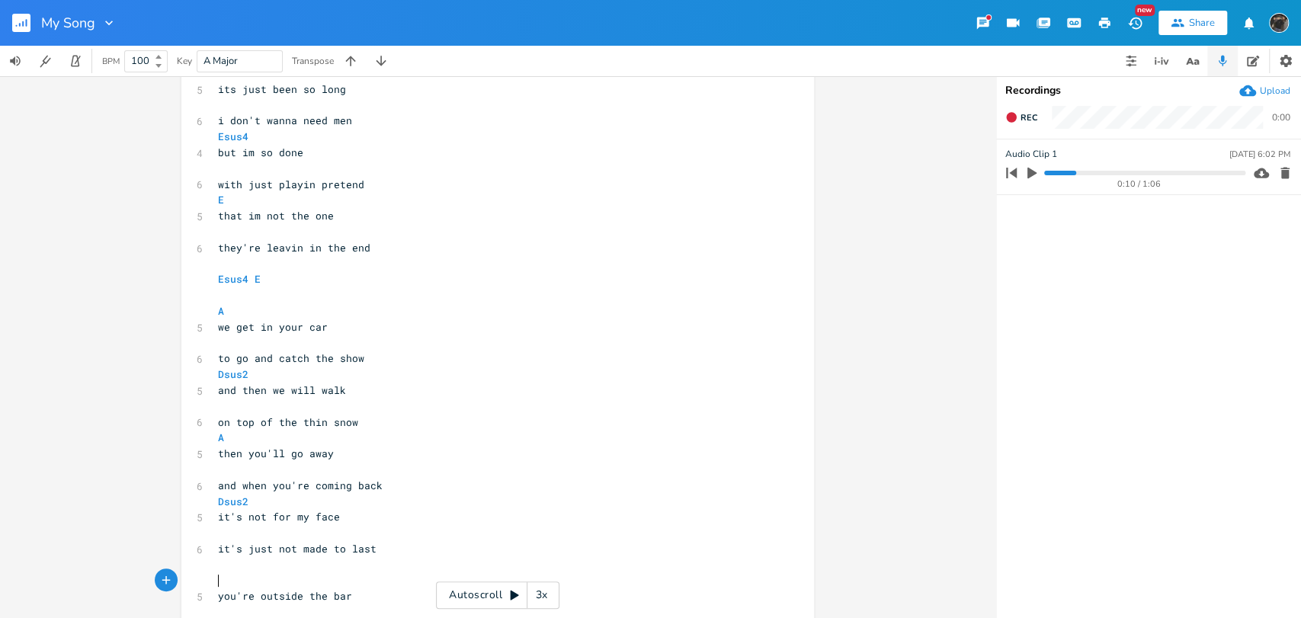
click at [310, 581] on pre "​" at bounding box center [490, 580] width 550 height 16
click at [311, 570] on pre "​" at bounding box center [490, 565] width 550 height 16
click at [313, 577] on pre "​" at bounding box center [490, 580] width 550 height 16
type textarea "A"
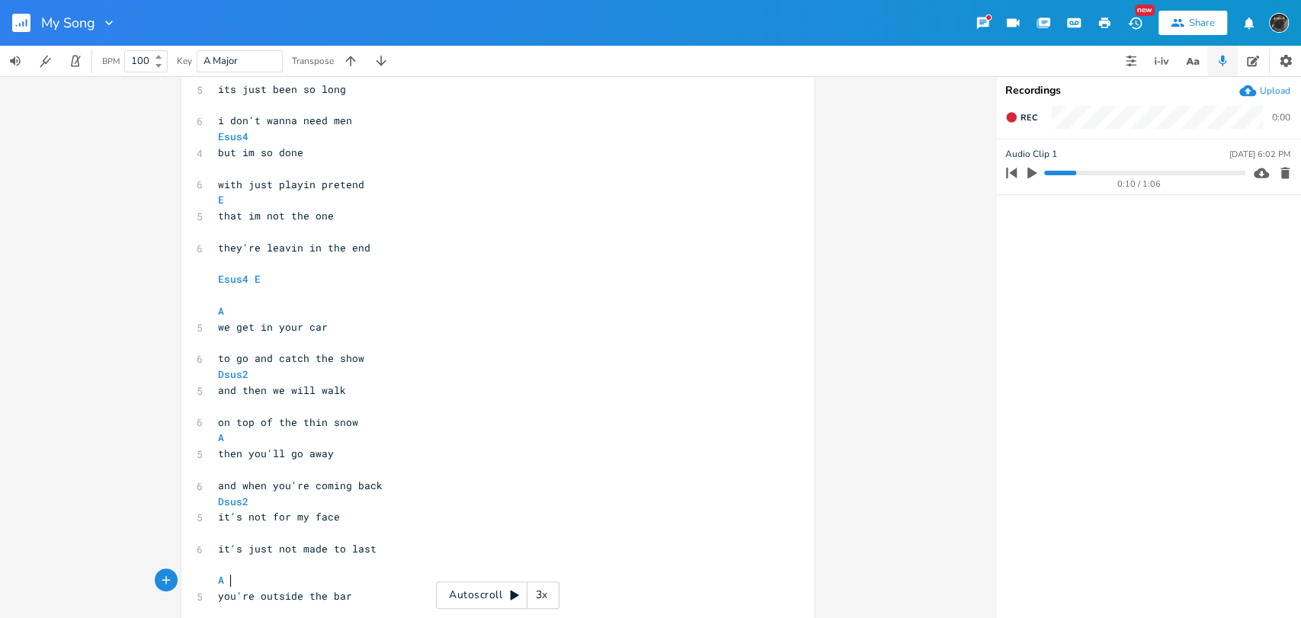
paste textarea
type textarea "Esus4"
drag, startPoint x: 247, startPoint y: 136, endPoint x: 191, endPoint y: 143, distance: 56.8
click at [191, 143] on div "Esus4 x [Verse 1] Esus4 4 i know its wrong ​ 5 being here again E 5 its just be…" at bounding box center [497, 546] width 633 height 1175
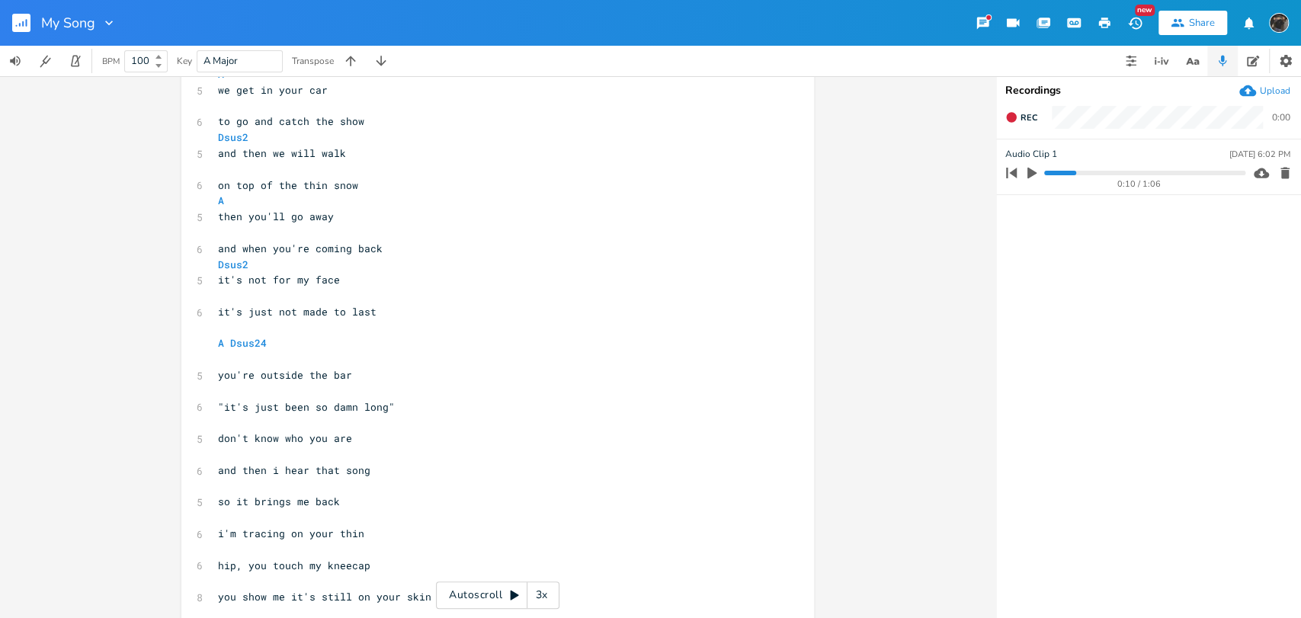
scroll to position [380, 0]
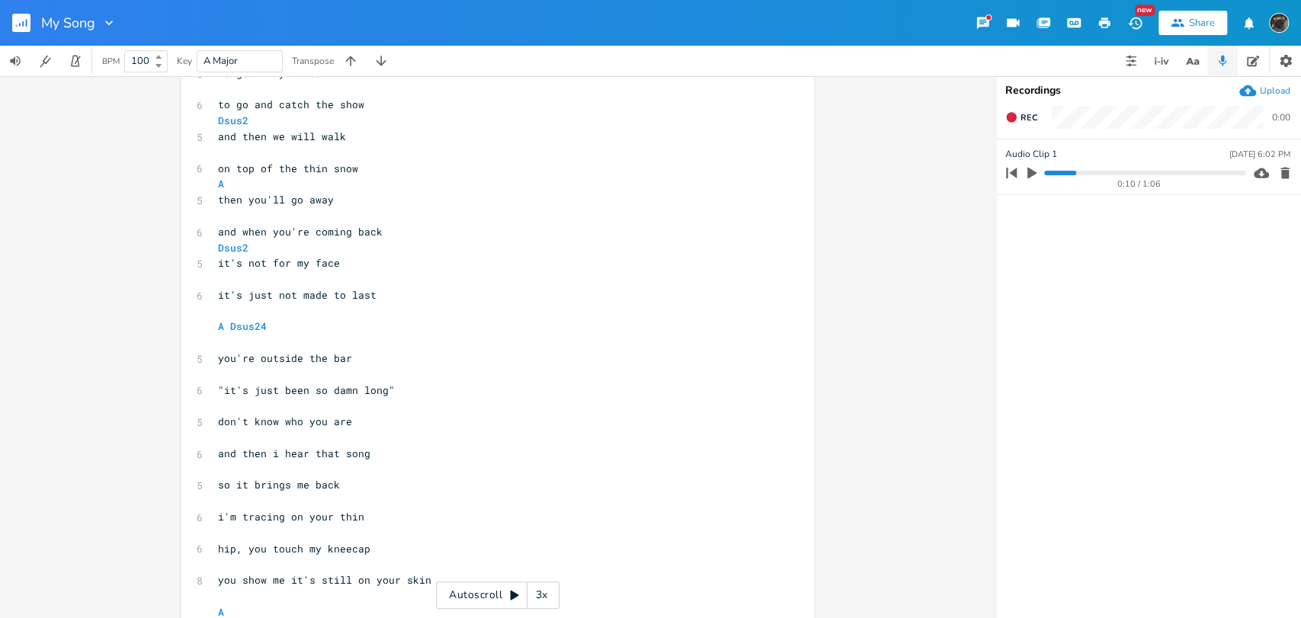
click at [275, 346] on pre "​" at bounding box center [490, 343] width 550 height 16
click at [289, 341] on pre "Esus4" at bounding box center [490, 343] width 550 height 16
click at [306, 324] on pre "A Dsus24" at bounding box center [490, 327] width 550 height 16
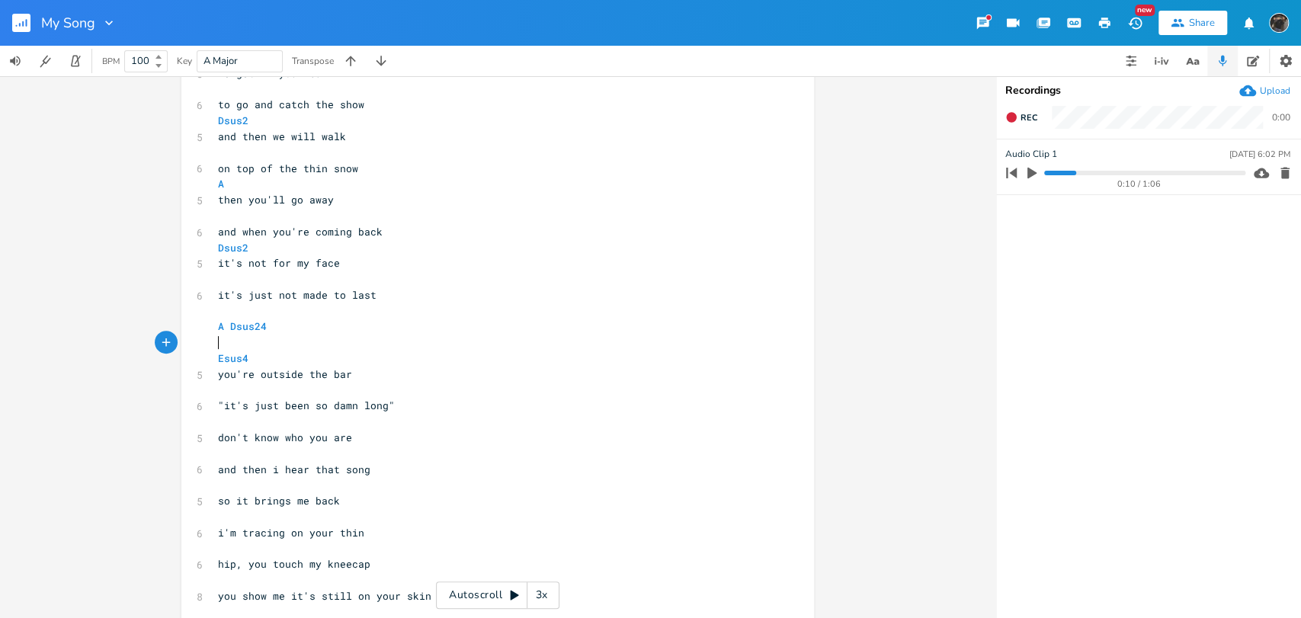
click at [287, 425] on pre "​" at bounding box center [490, 422] width 550 height 16
type textarea "E"
click at [300, 487] on pre "​" at bounding box center [490, 485] width 550 height 16
paste textarea "E"
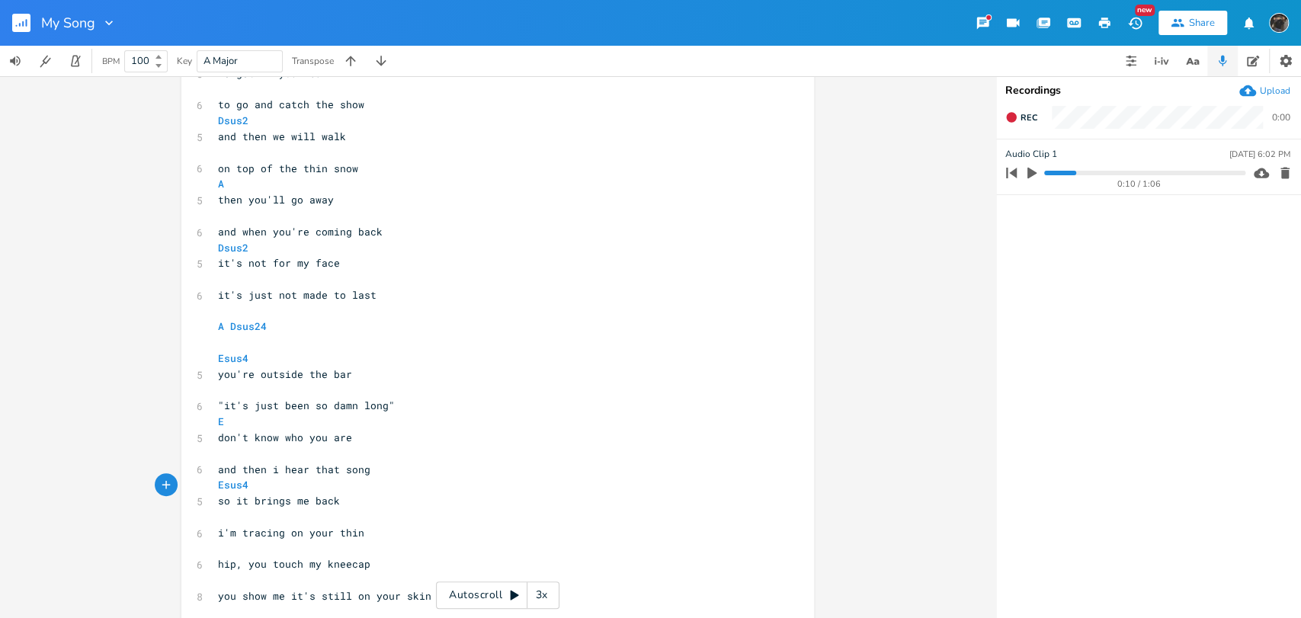
click at [306, 545] on pre "​" at bounding box center [490, 549] width 550 height 16
type textarea "E"
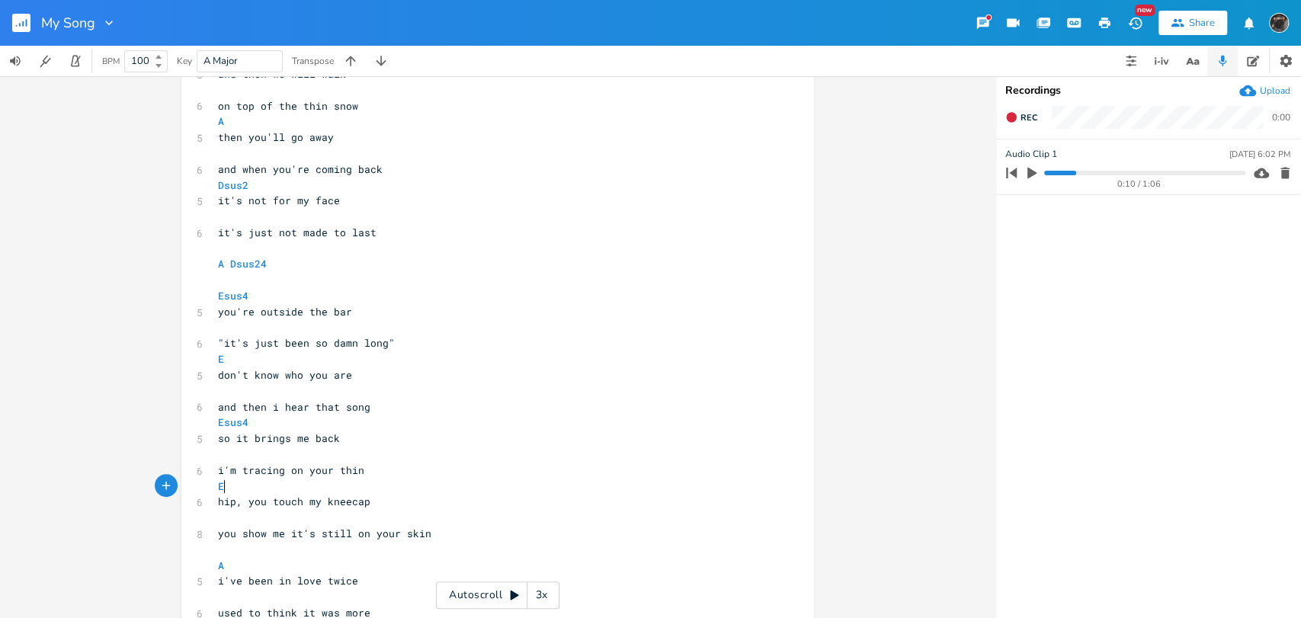
scroll to position [465, 0]
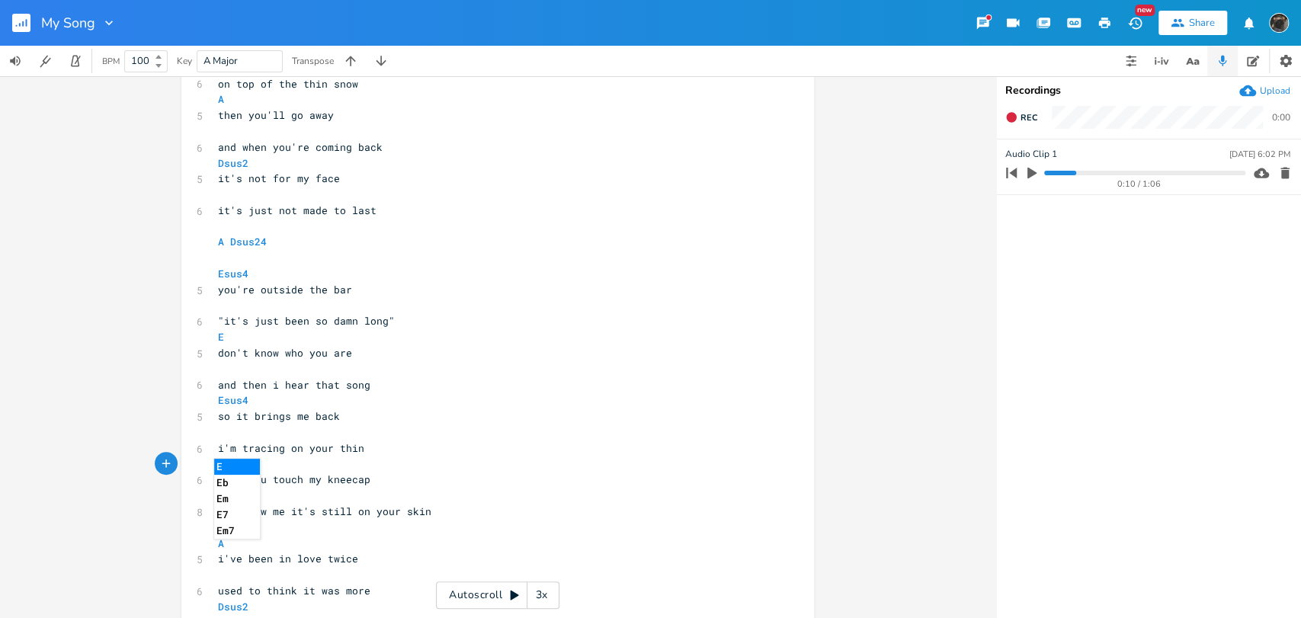
click at [332, 528] on pre "​" at bounding box center [490, 528] width 550 height 16
click at [446, 520] on pre "​" at bounding box center [490, 528] width 550 height 16
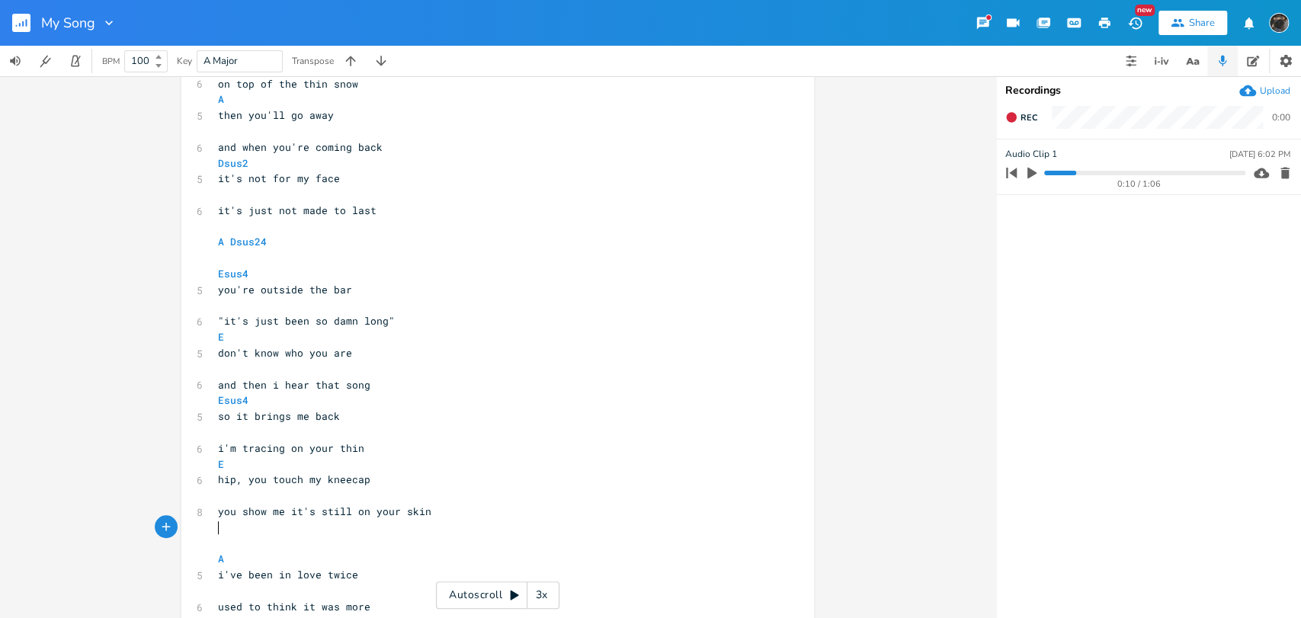
paste textarea
type textarea "E"
click at [444, 515] on pre "you show me it's still on your skin" at bounding box center [490, 512] width 550 height 16
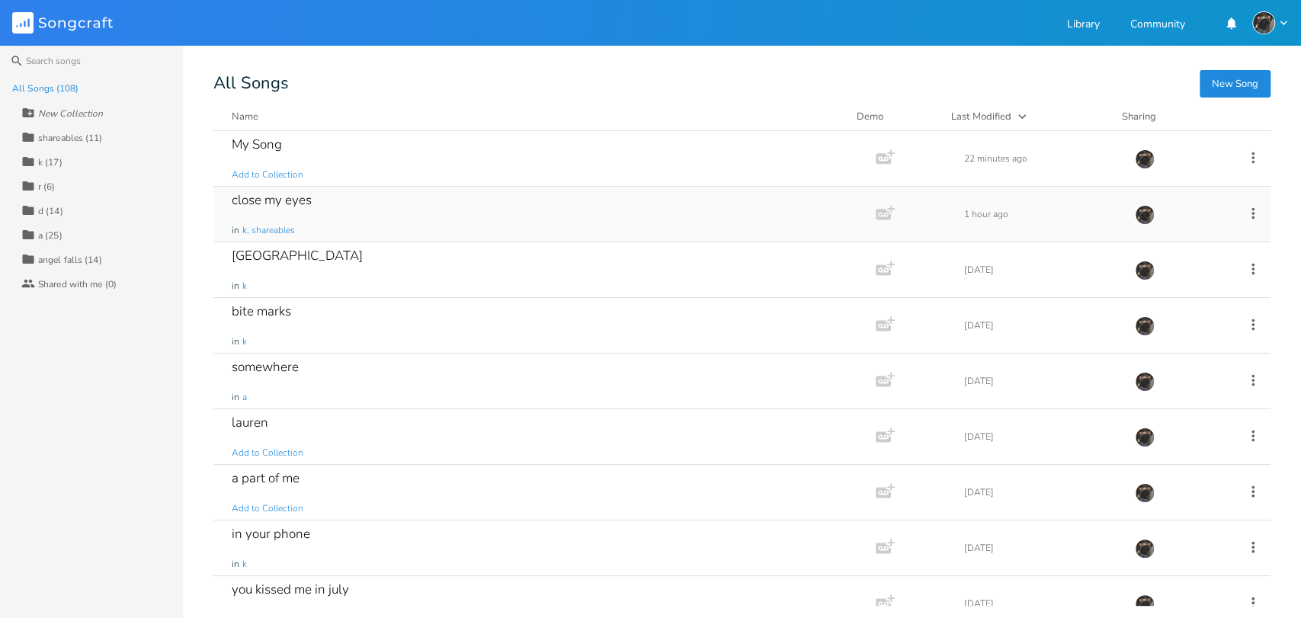
click at [412, 203] on div "close my eyes in k, shareables" at bounding box center [542, 214] width 620 height 55
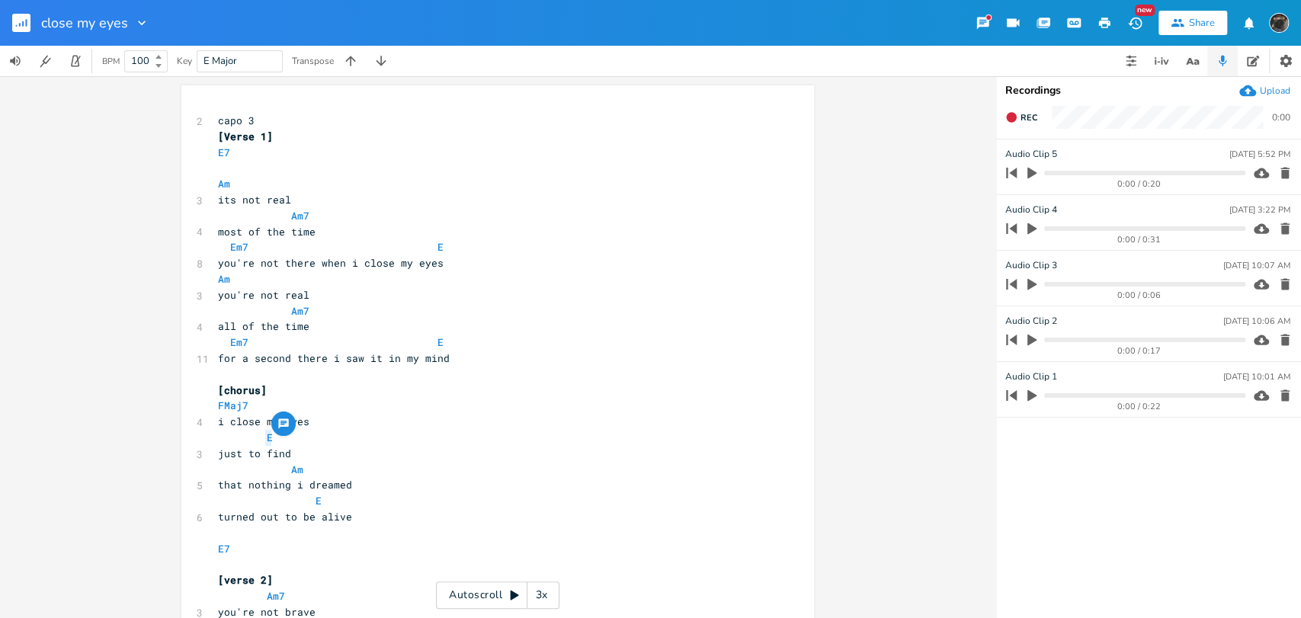
drag, startPoint x: 268, startPoint y: 433, endPoint x: 259, endPoint y: 436, distance: 9.6
click at [259, 436] on pre "E" at bounding box center [490, 438] width 550 height 16
type textarea "Am"
drag, startPoint x: 524, startPoint y: 424, endPoint x: 515, endPoint y: 429, distance: 10.6
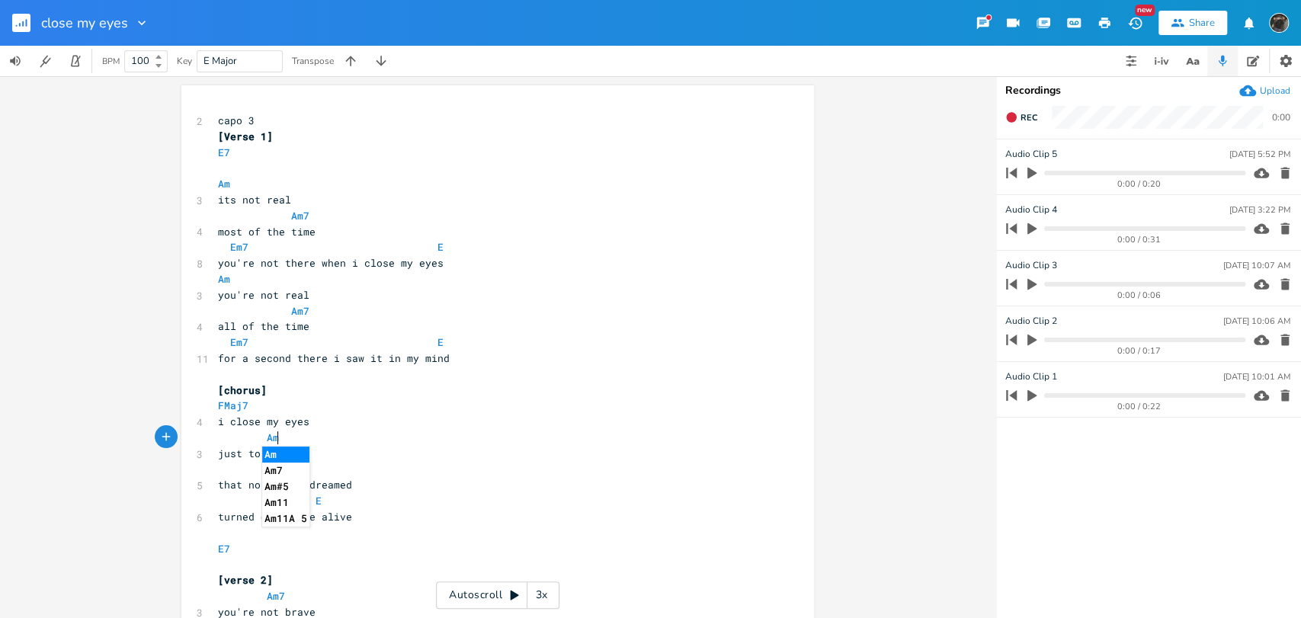
click at [523, 424] on pre "i close my eyes" at bounding box center [490, 422] width 550 height 16
drag, startPoint x: 290, startPoint y: 464, endPoint x: 281, endPoint y: 467, distance: 8.9
click at [281, 467] on pre "Am" at bounding box center [490, 470] width 550 height 16
type textarea "C"
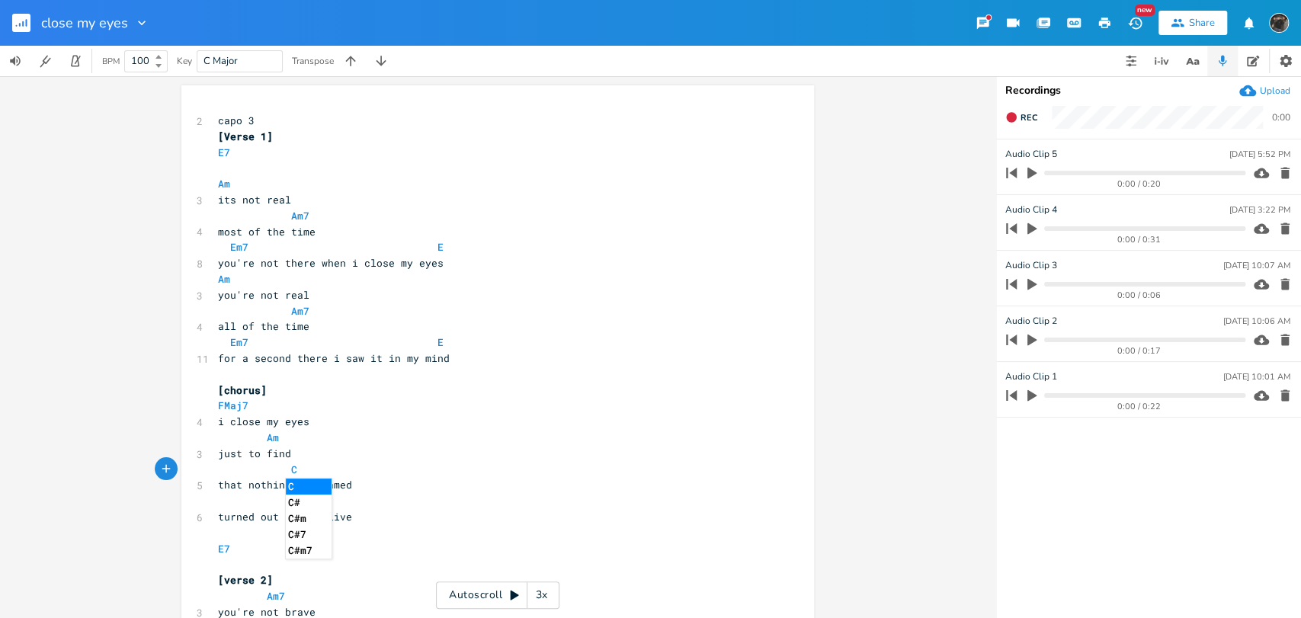
click at [447, 556] on pre "​" at bounding box center [490, 564] width 550 height 16
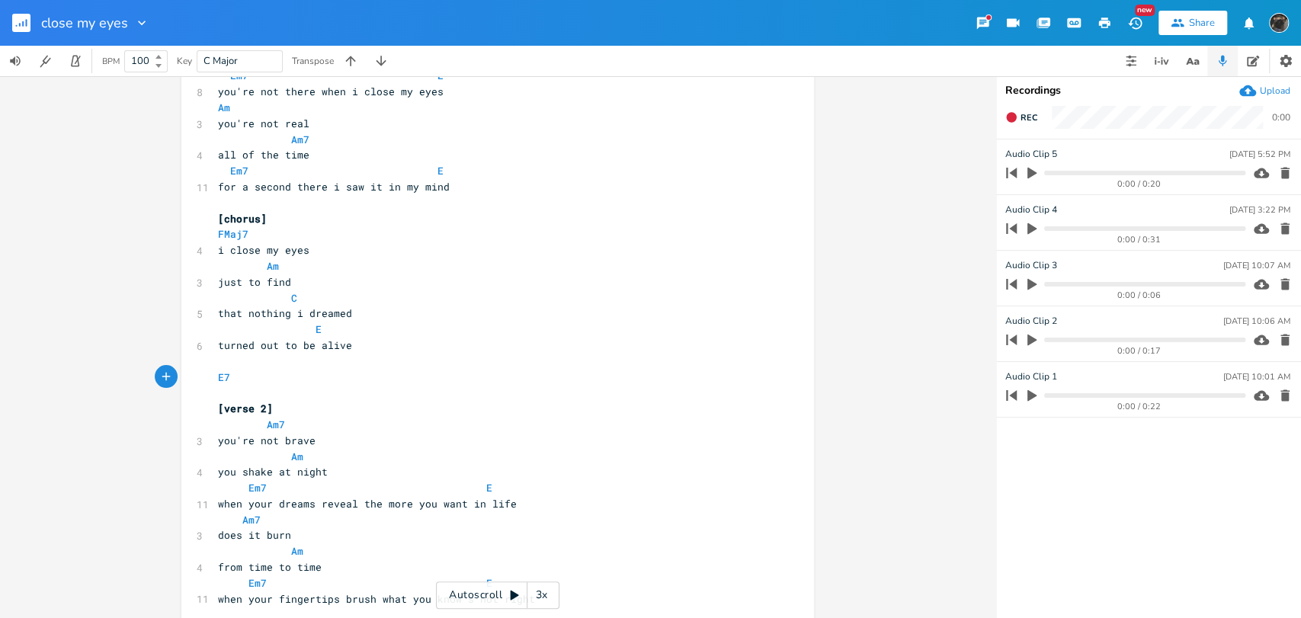
scroll to position [169, 0]
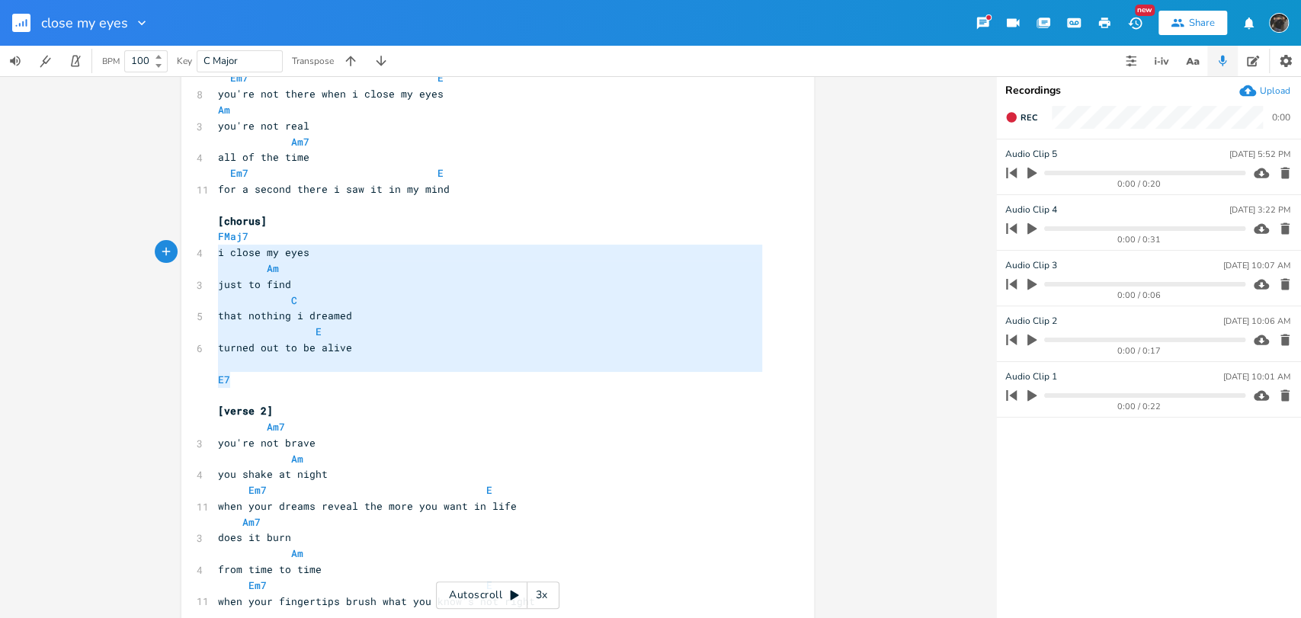
type textarea "FMaj7 i close my eyes Am just to find C that nothing i dreamed E turned out to …"
drag, startPoint x: 278, startPoint y: 377, endPoint x: 194, endPoint y: 237, distance: 163.2
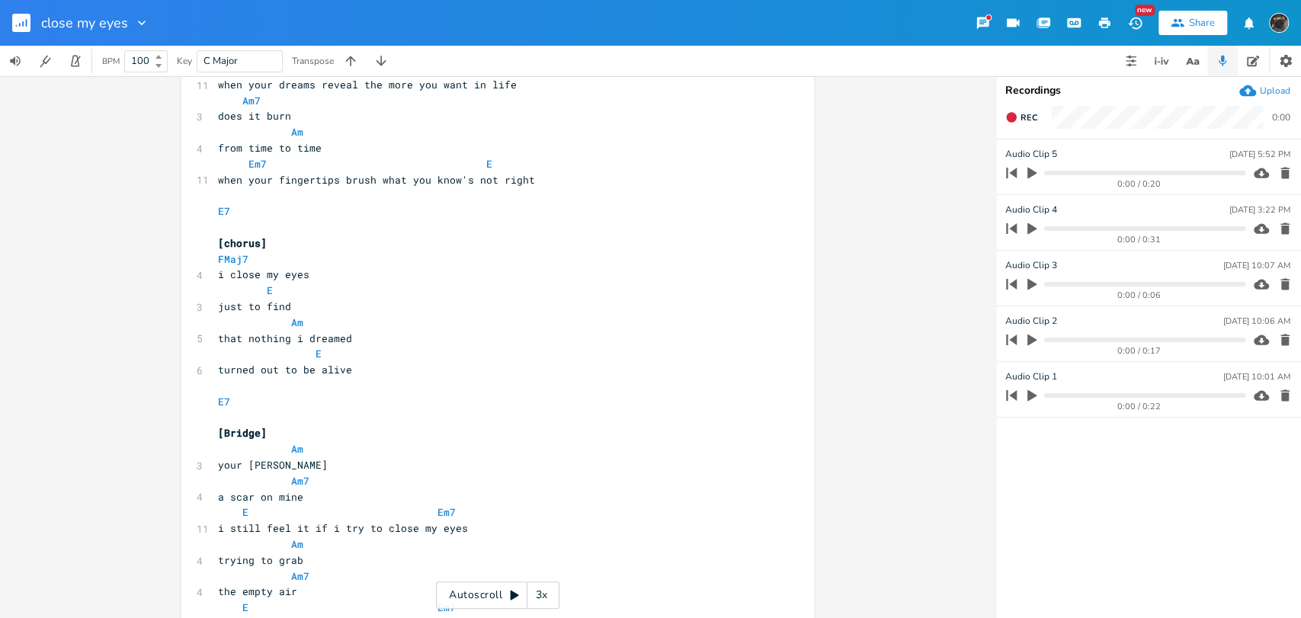
scroll to position [677, 0]
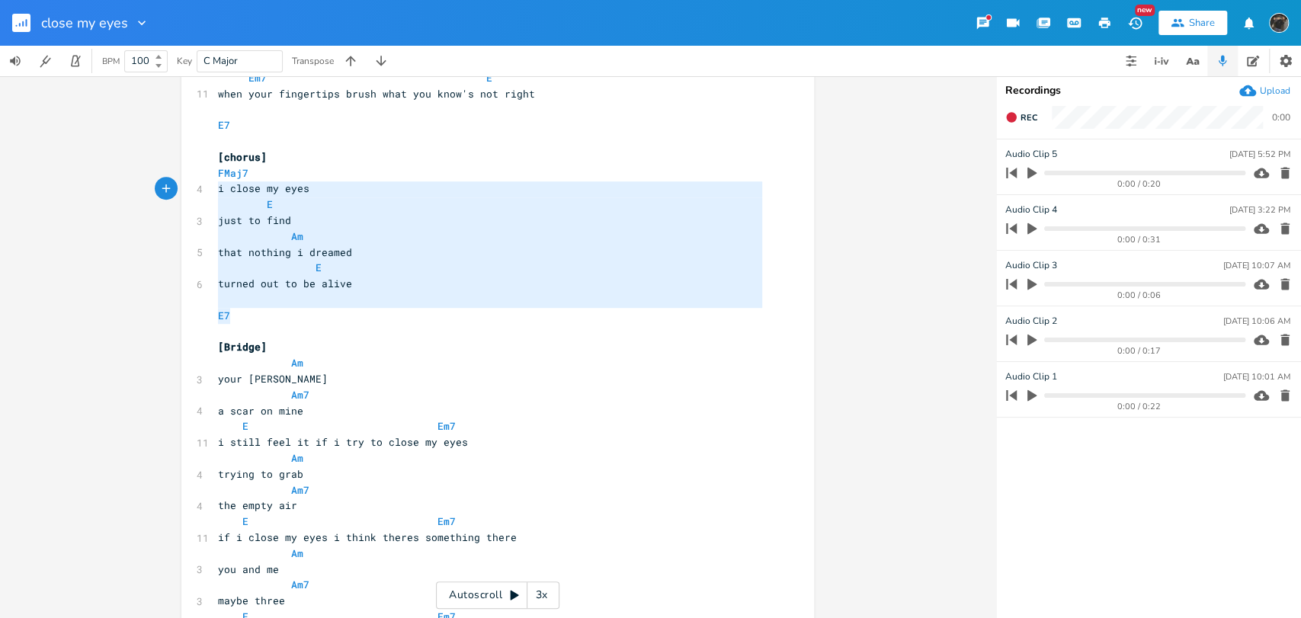
type textarea "FMaj7 i close my eyes E just to find Am that nothing i dreamed E turned out to …"
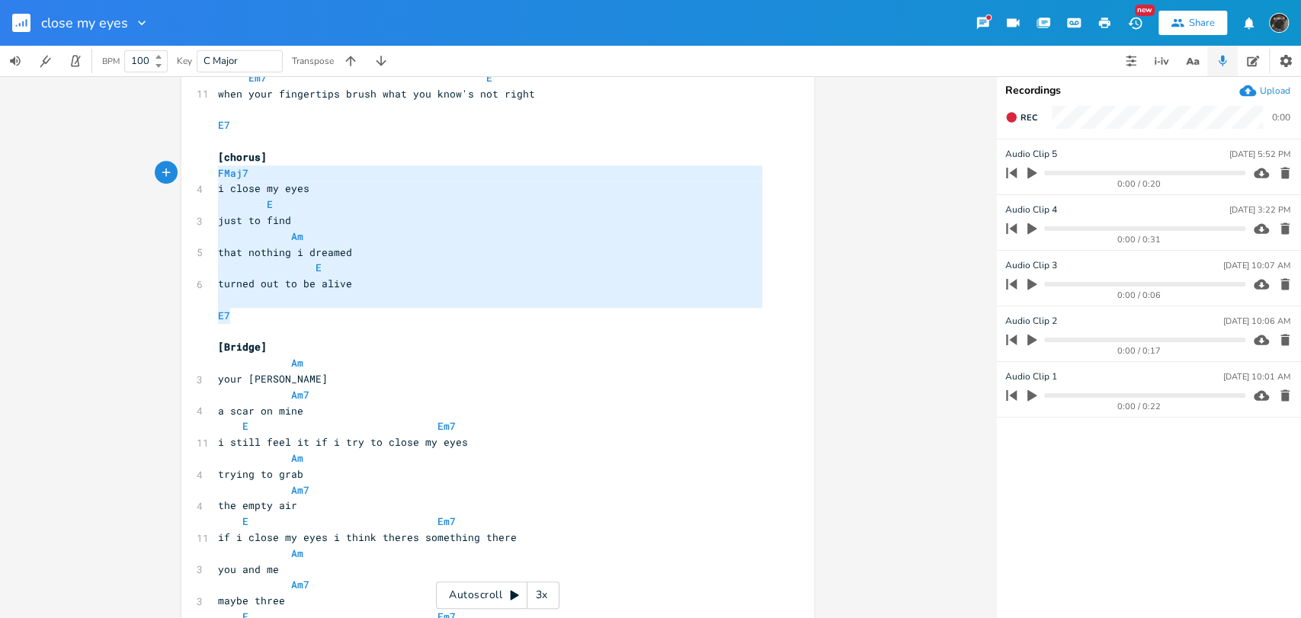
drag, startPoint x: 303, startPoint y: 311, endPoint x: 181, endPoint y: 168, distance: 187.6
click at [181, 168] on div "FMaj7 i close my eyes E just to find Am that nothing i dreamed E turned out to …" at bounding box center [497, 186] width 633 height 1556
paste textarea
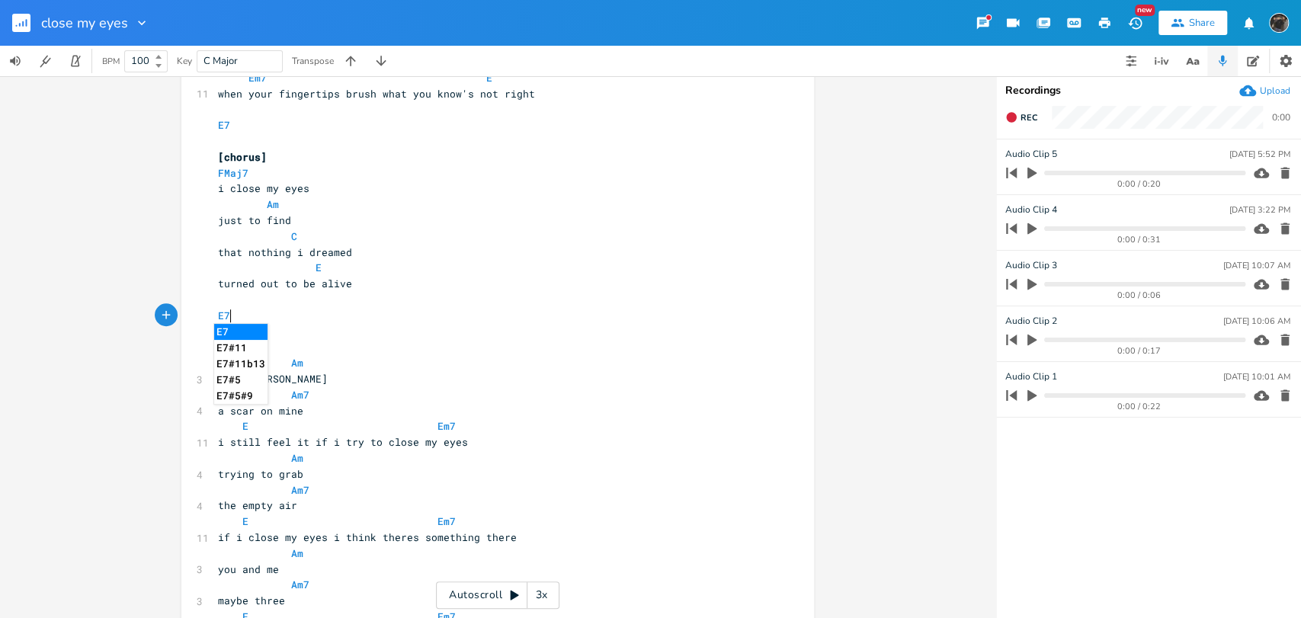
click at [354, 319] on pre "E7" at bounding box center [490, 316] width 550 height 16
click at [409, 290] on pre "turned out to be alive" at bounding box center [490, 284] width 550 height 16
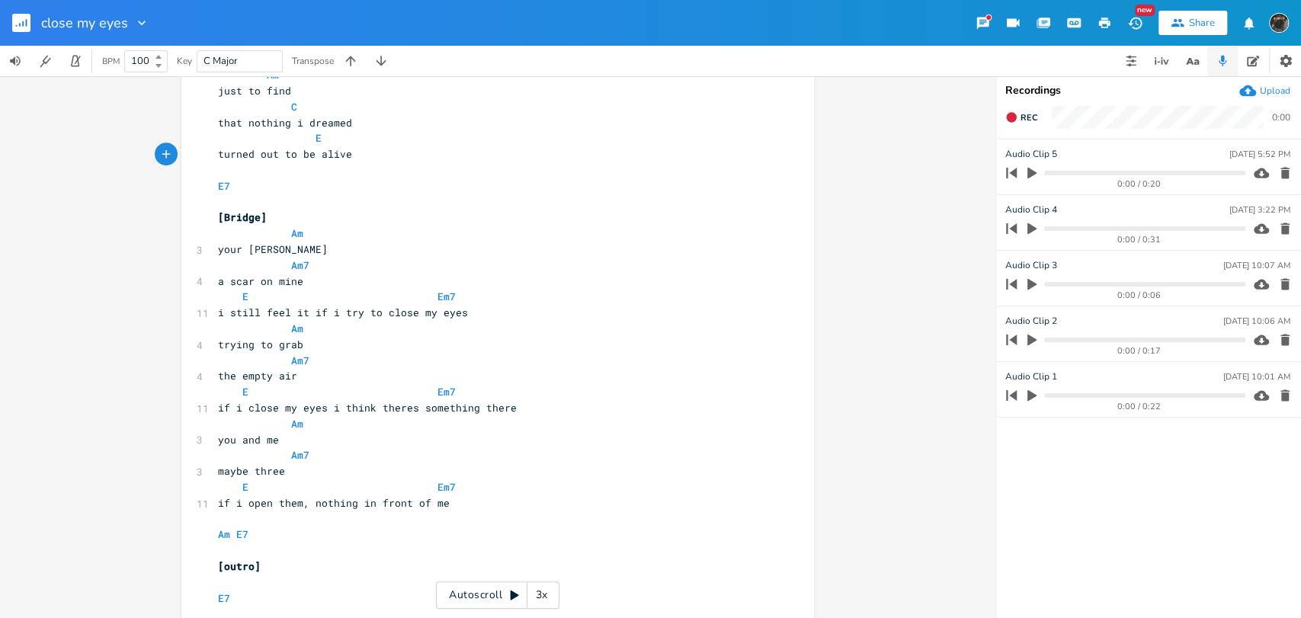
scroll to position [847, 0]
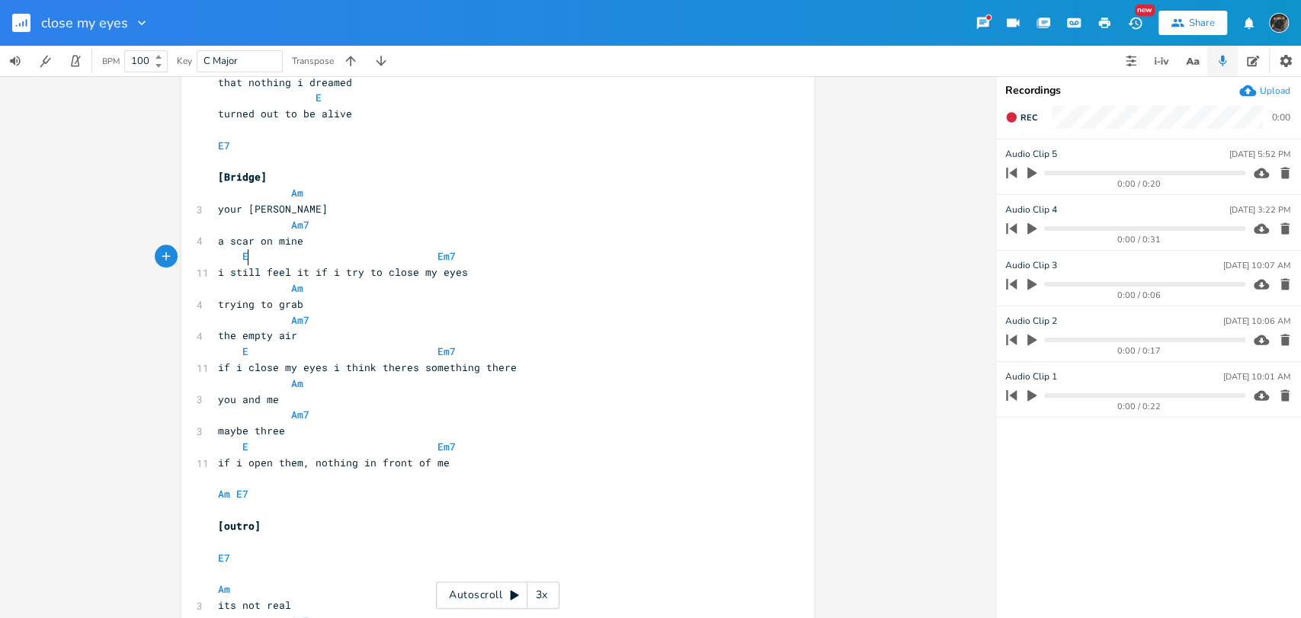
click at [249, 256] on span at bounding box center [258, 257] width 18 height 16
type textarea "m7"
drag, startPoint x: 449, startPoint y: 257, endPoint x: 432, endPoint y: 258, distance: 16.8
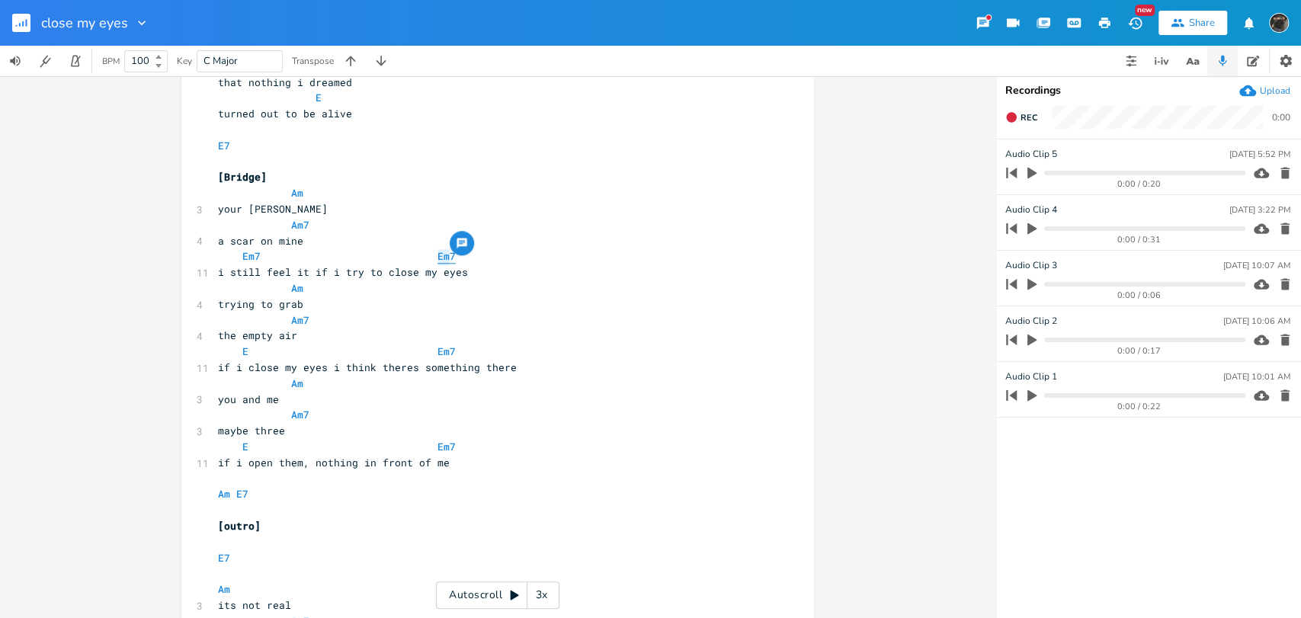
click at [432, 258] on pre "Em7 Em7" at bounding box center [490, 257] width 550 height 16
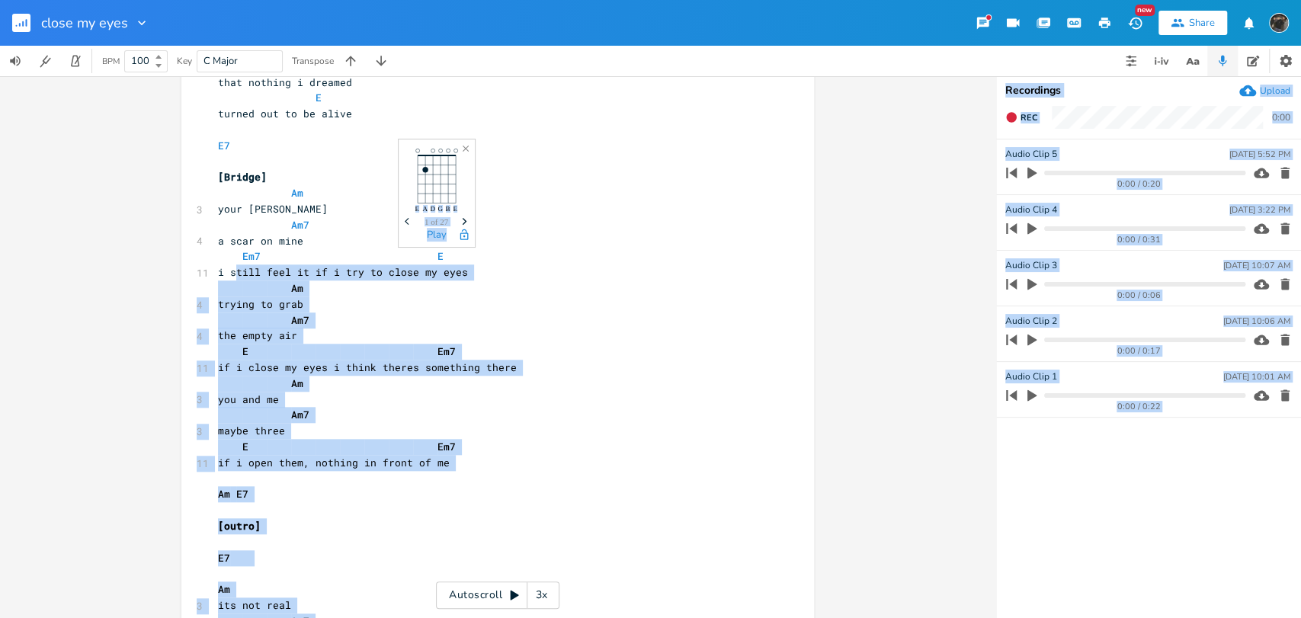
drag, startPoint x: 444, startPoint y: 252, endPoint x: 233, endPoint y: 265, distance: 211.6
click at [465, 263] on pre "Em7 E" at bounding box center [490, 257] width 550 height 16
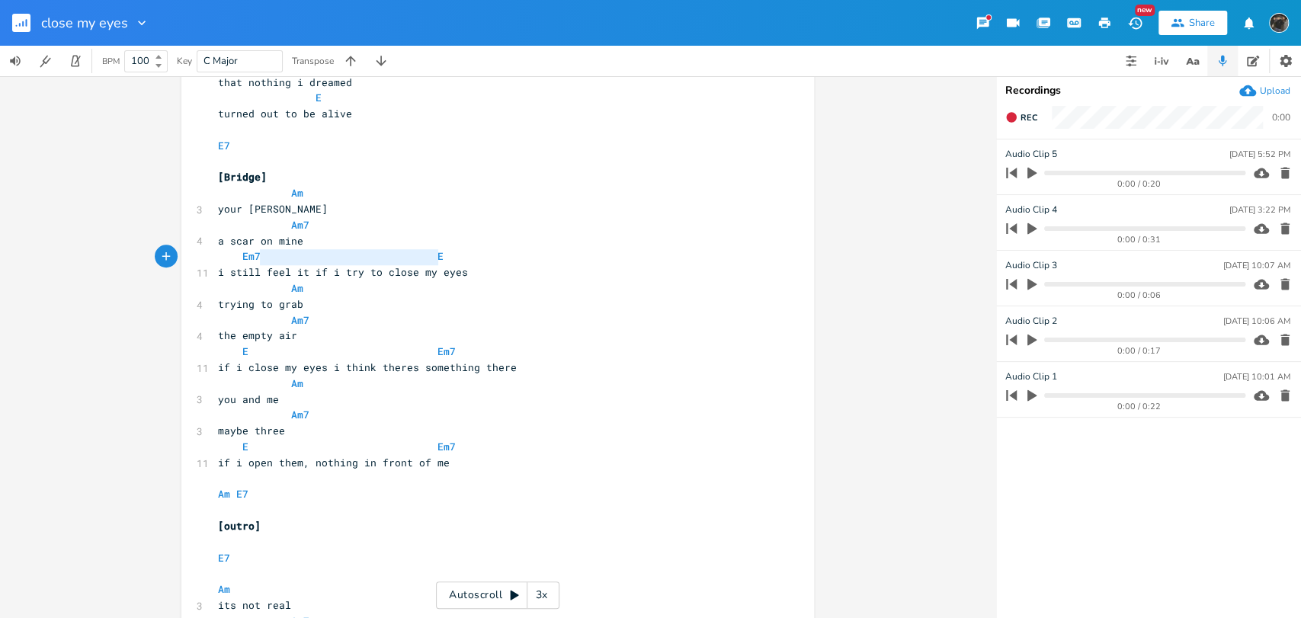
type textarea "Em7 E"
drag, startPoint x: 464, startPoint y: 260, endPoint x: 213, endPoint y: 253, distance: 251.7
click at [215, 253] on pre "Em7 E" at bounding box center [490, 257] width 550 height 16
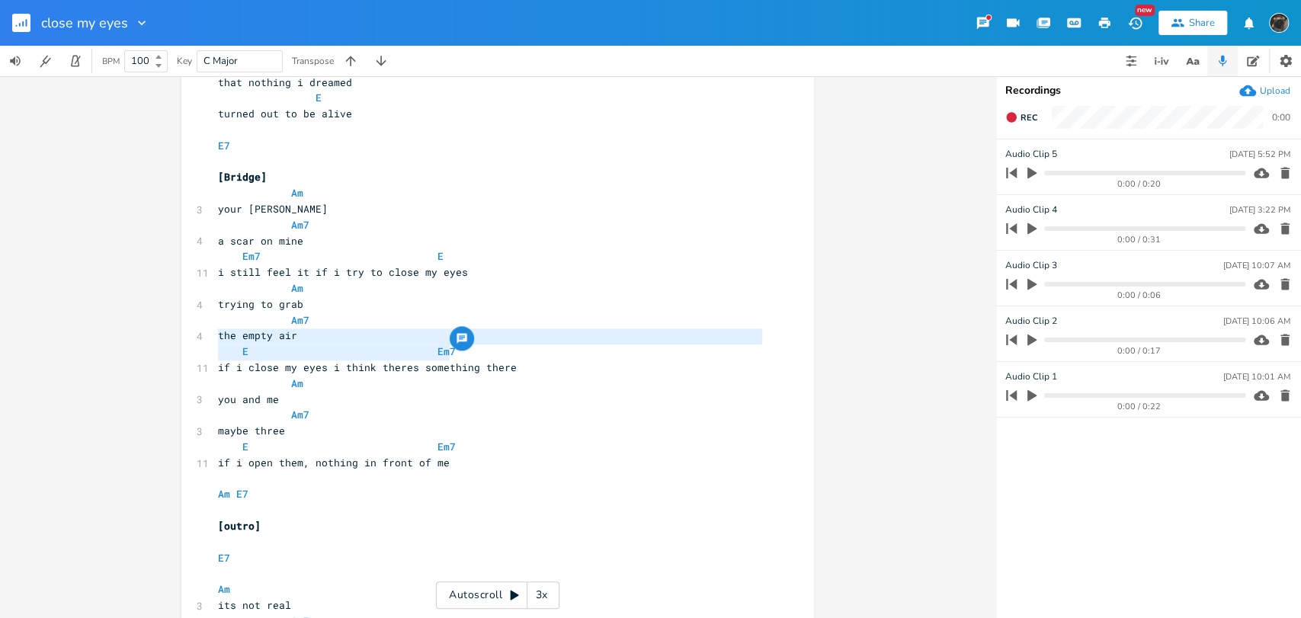
type textarea "E Em7"
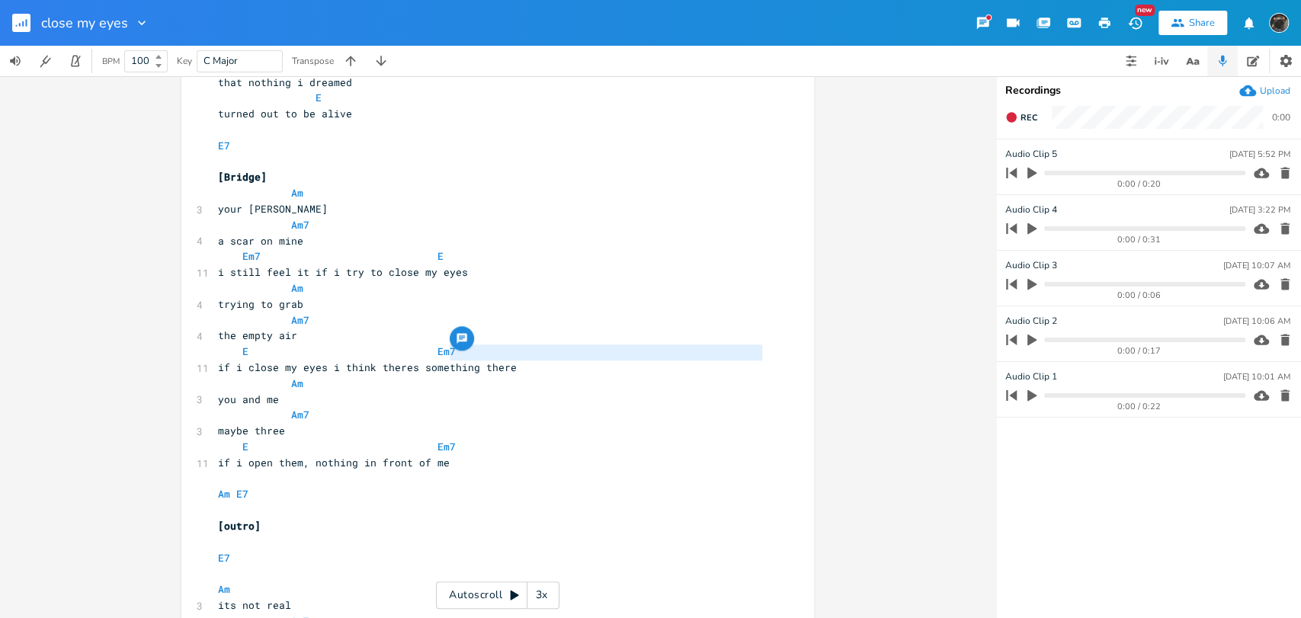
type textarea "E Em7"
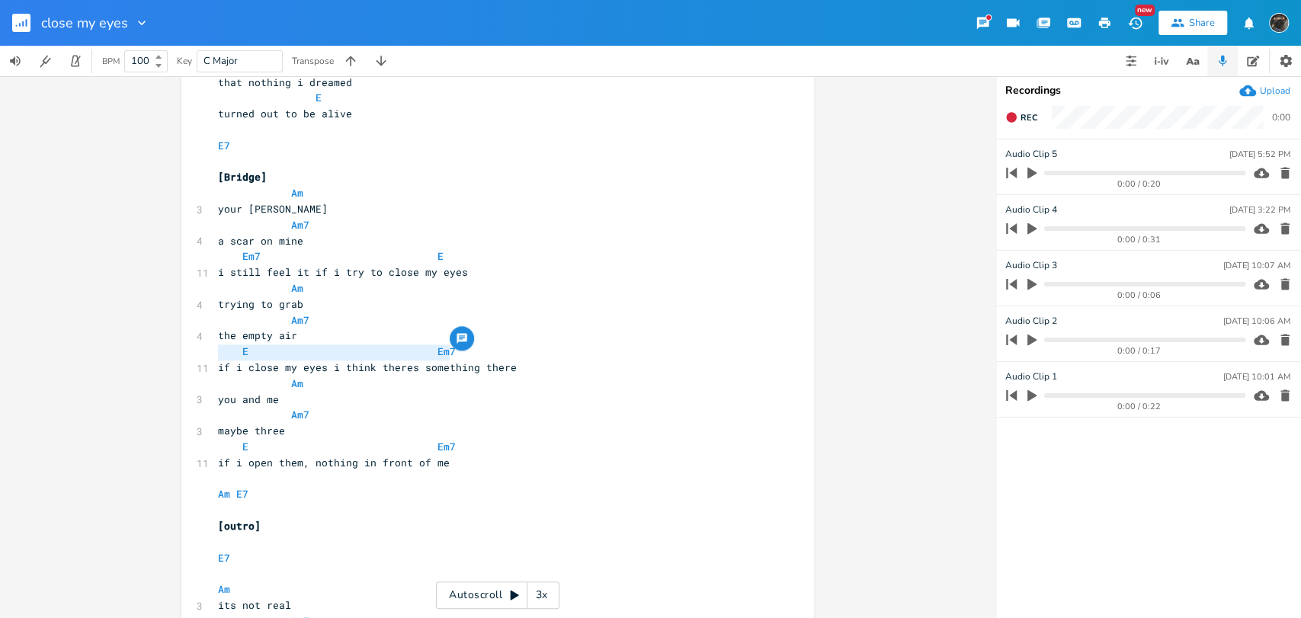
drag, startPoint x: 470, startPoint y: 349, endPoint x: 97, endPoint y: 353, distance: 372.8
click at [97, 353] on div "E Em7 x 2 capo 3 [Verse 1] E7 ​ Am 3 its not real Am7 4 most of the time Em7 E …" at bounding box center [498, 347] width 996 height 542
paste textarea
click at [460, 447] on pre "E Em7" at bounding box center [490, 447] width 550 height 16
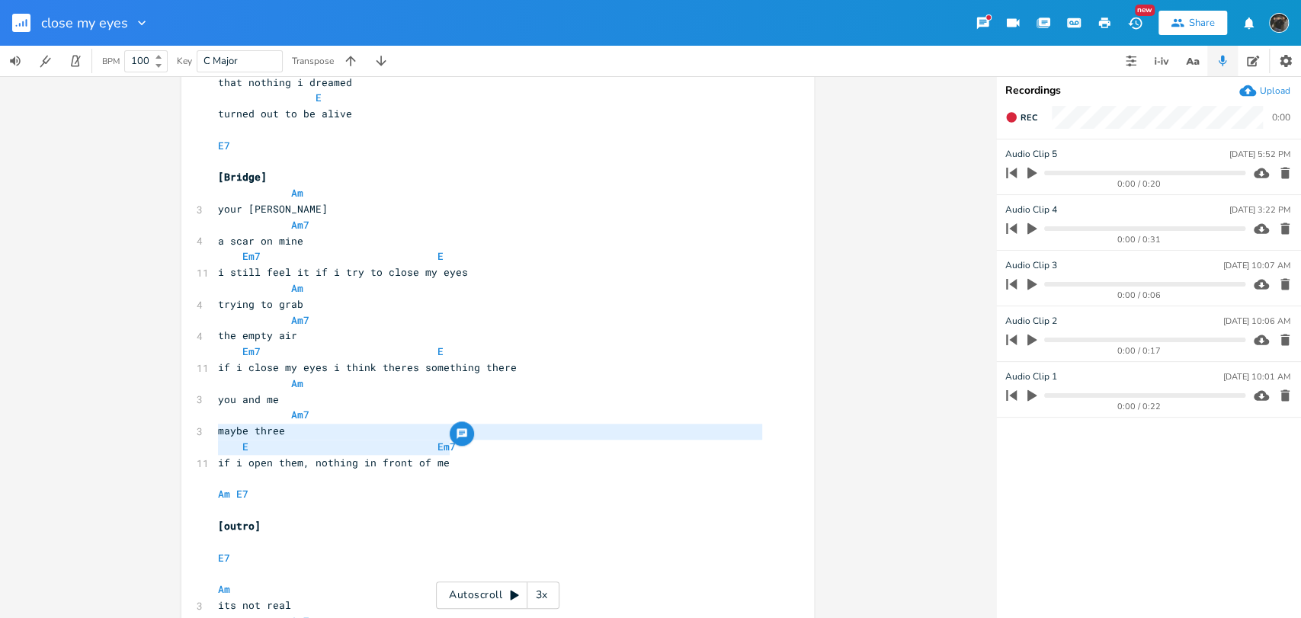
type textarea "E Em7"
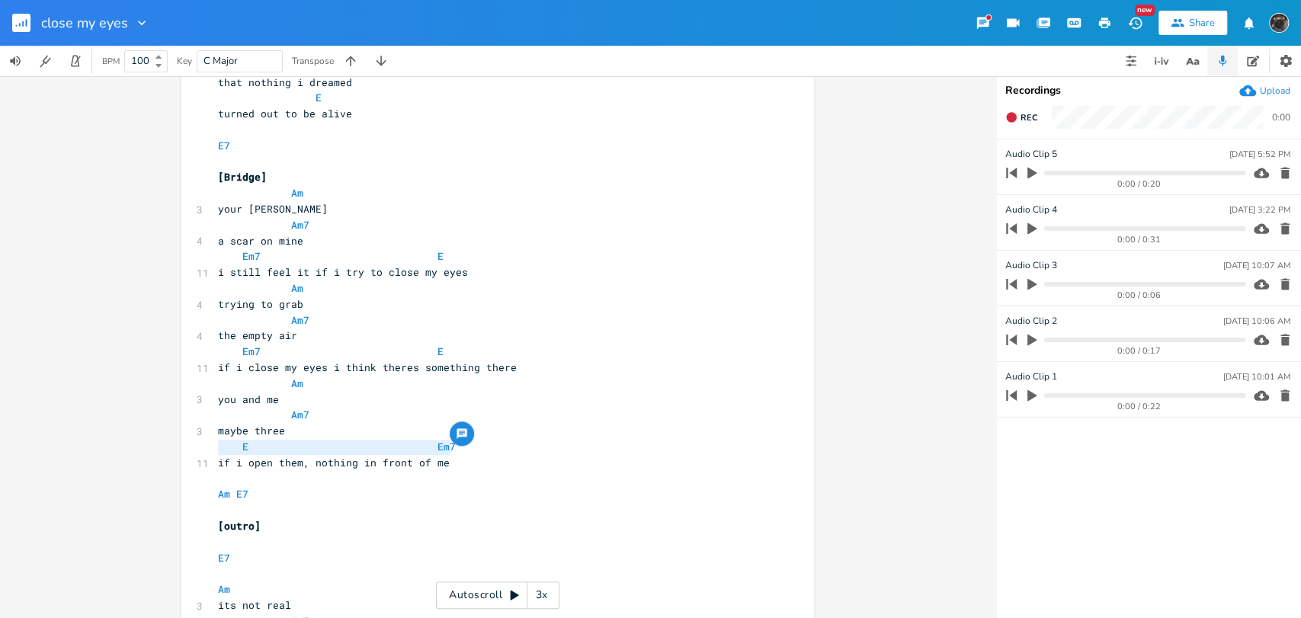
drag, startPoint x: 460, startPoint y: 447, endPoint x: 220, endPoint y: 445, distance: 240.1
click at [220, 445] on pre "E Em7" at bounding box center [490, 447] width 550 height 16
paste textarea
click at [229, 502] on div "2 capo 3 [Verse 1] E7 ​ Am 3 its not real Am7 4 most of the time Em7 E 8 you're…" at bounding box center [490, 19] width 550 height 1506
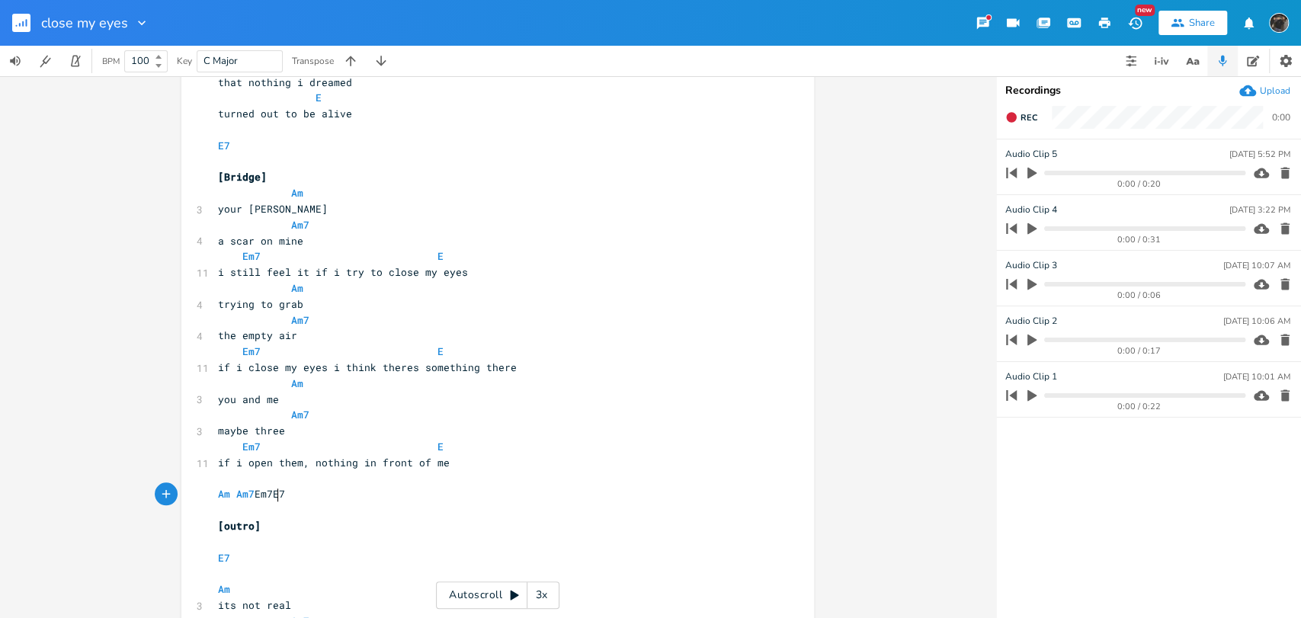
type textarea "Am7 Em7"
click at [428, 483] on pre "​" at bounding box center [490, 479] width 550 height 16
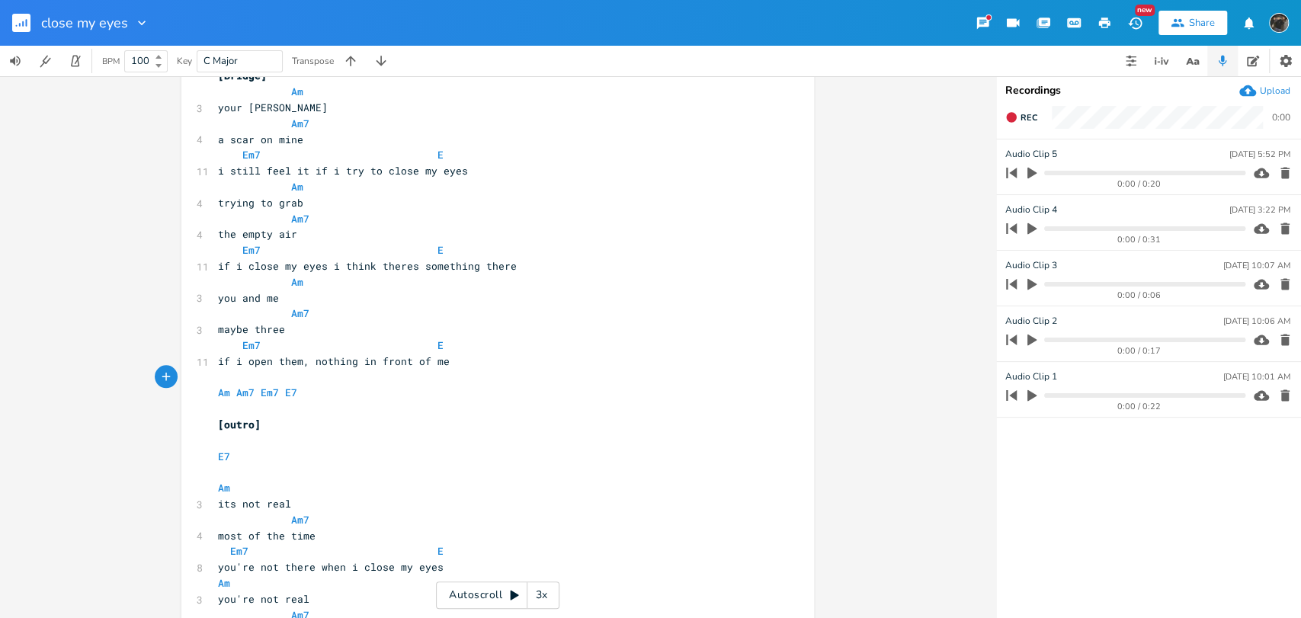
scroll to position [1031, 0]
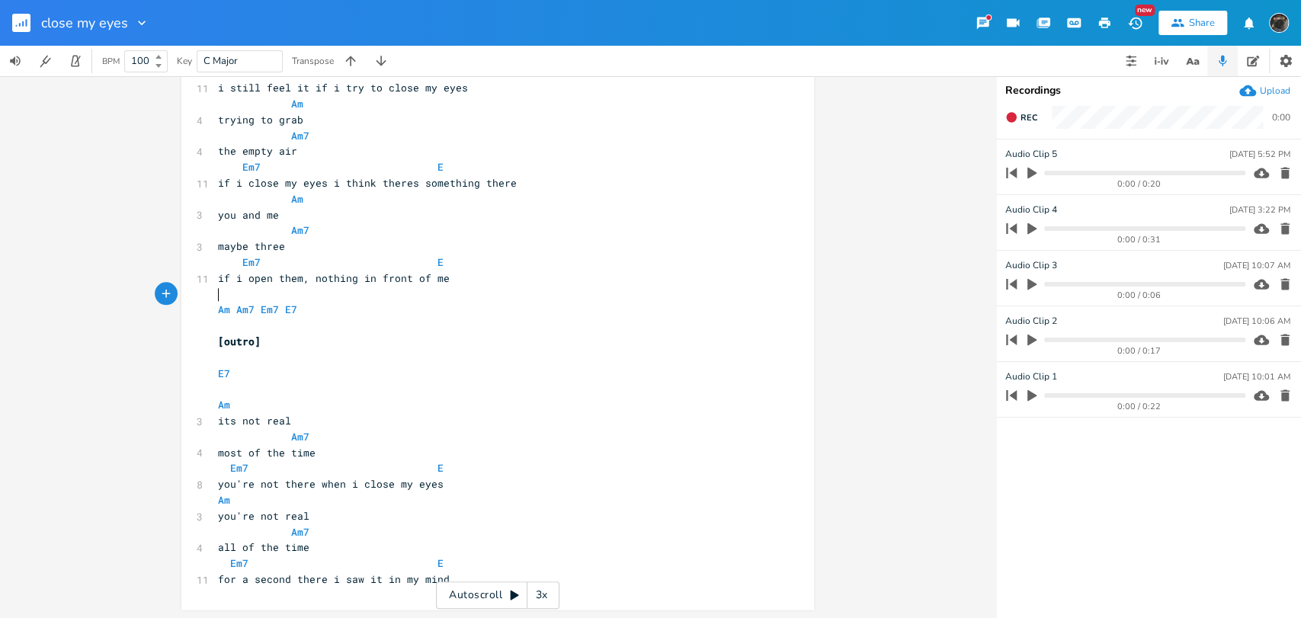
click at [572, 464] on pre "Em7 E" at bounding box center [490, 468] width 550 height 16
click at [546, 573] on pre "for a second there i saw it in my mind" at bounding box center [490, 580] width 550 height 16
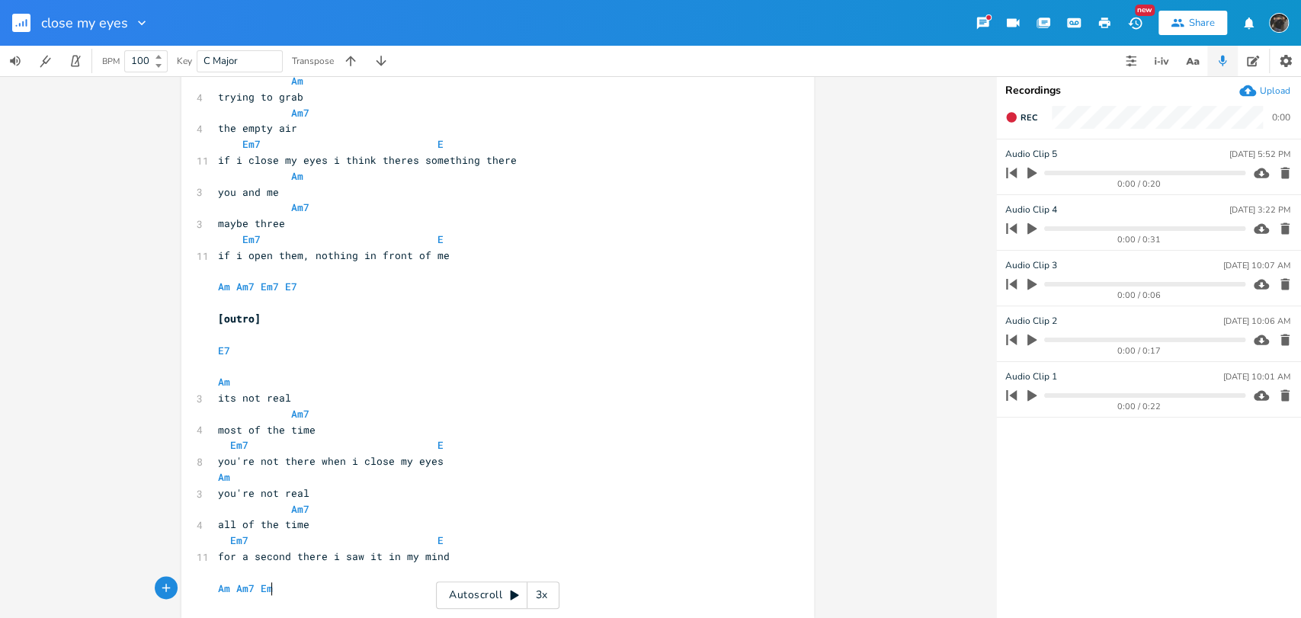
scroll to position [0, 56]
type textarea "Am Am7 Em7 E"
click at [546, 573] on pre "​" at bounding box center [490, 573] width 550 height 16
